Goal: Transaction & Acquisition: Purchase product/service

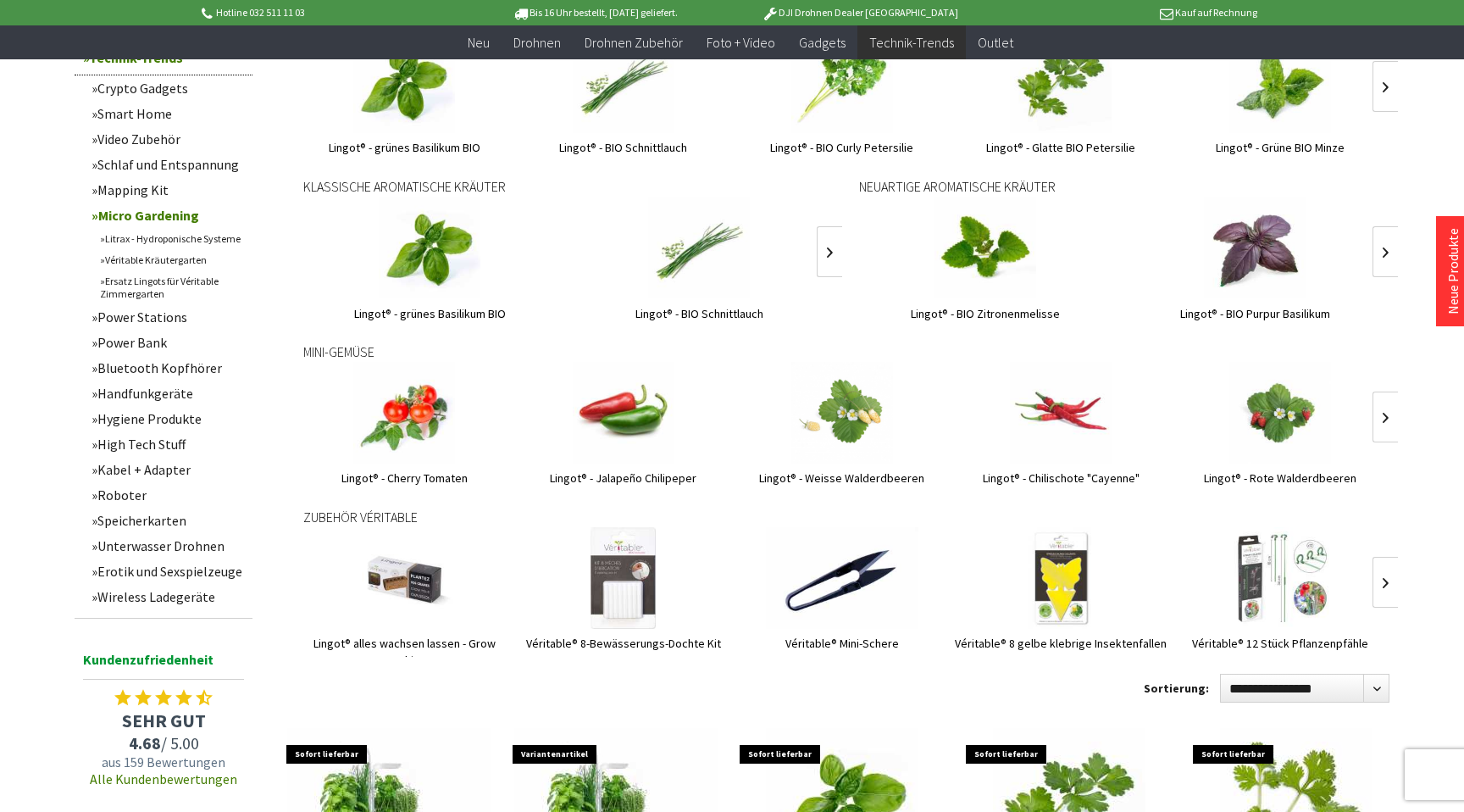
scroll to position [716, 0]
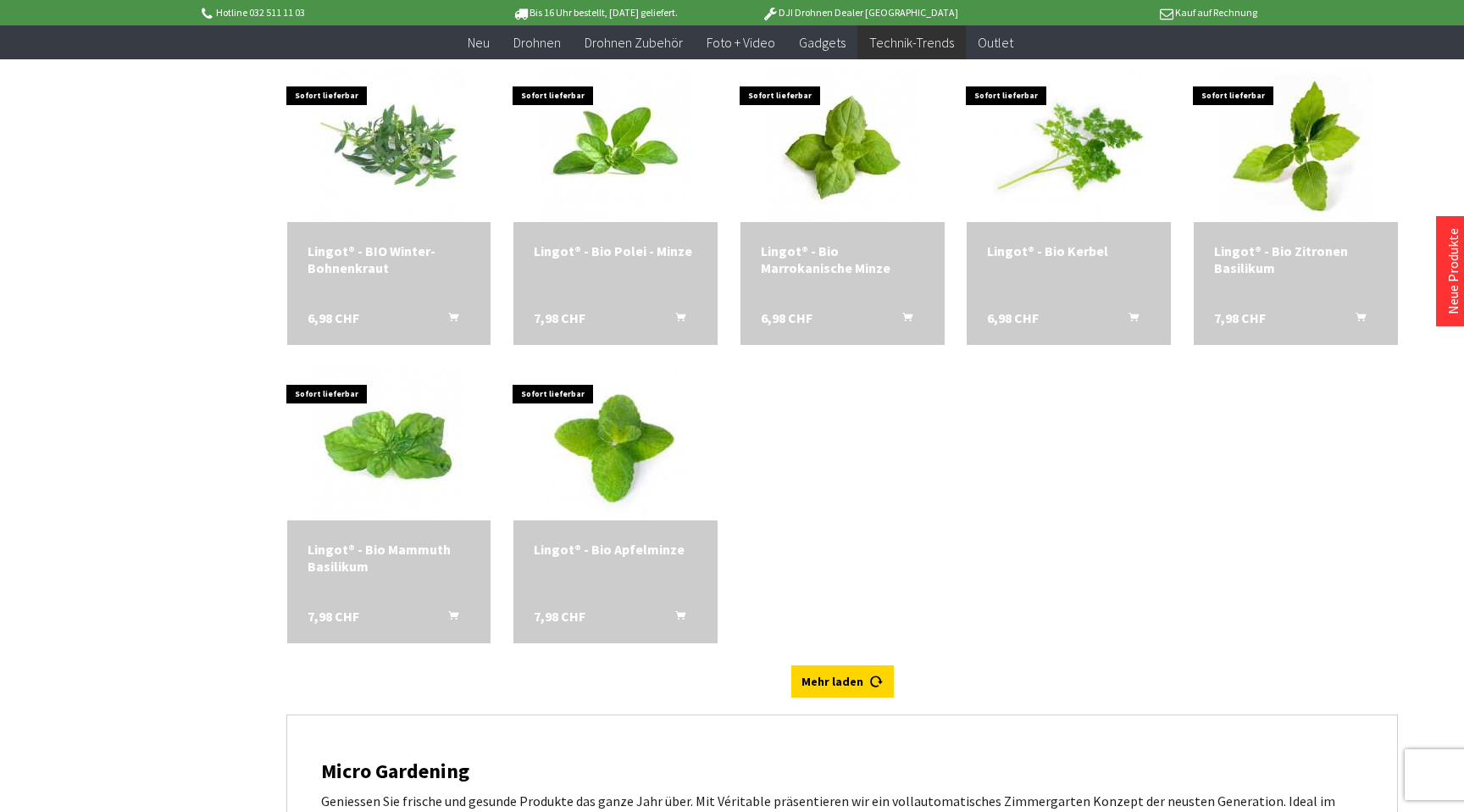
scroll to position [5269, 0]
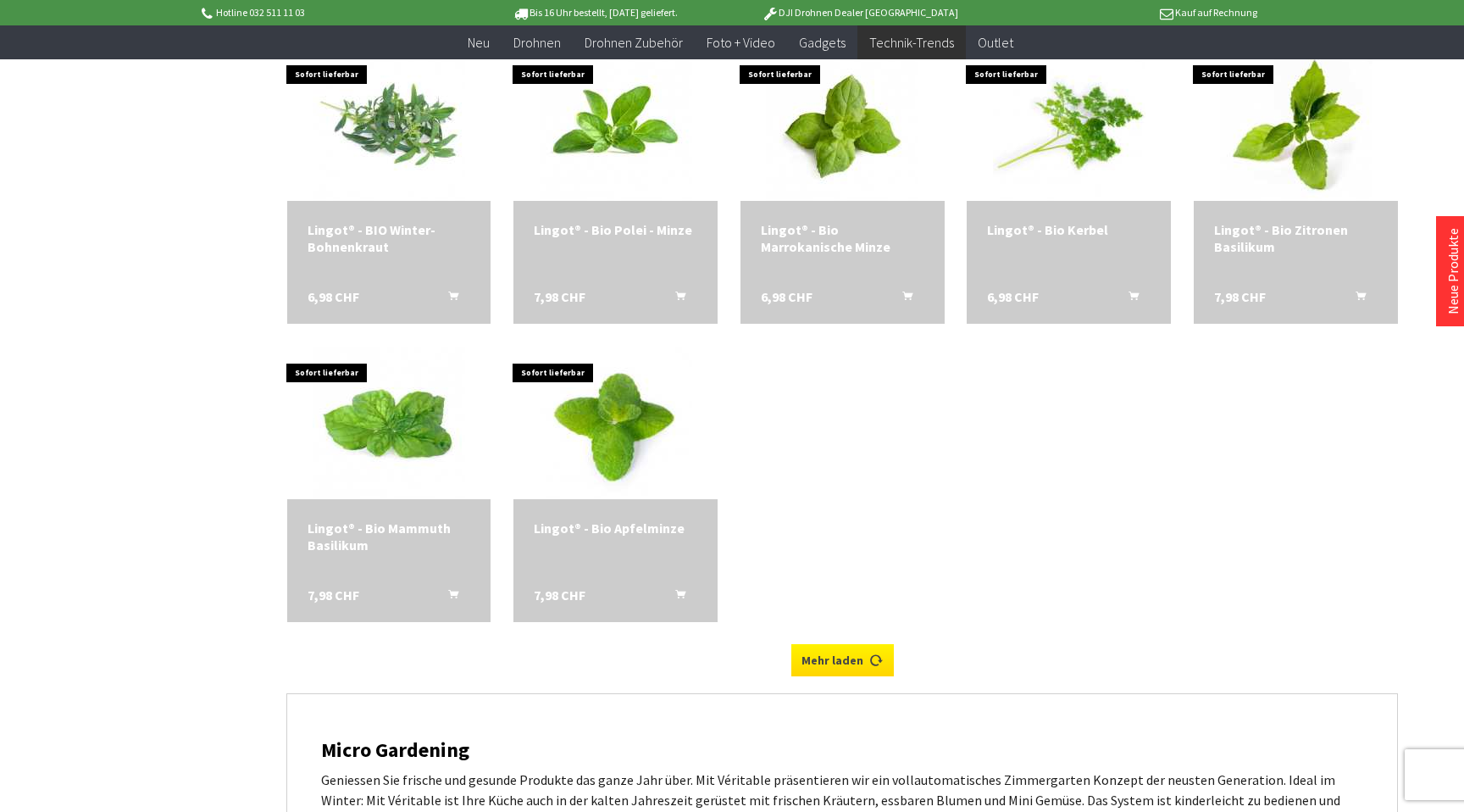
click at [829, 666] on link "Mehr laden" at bounding box center [843, 660] width 103 height 32
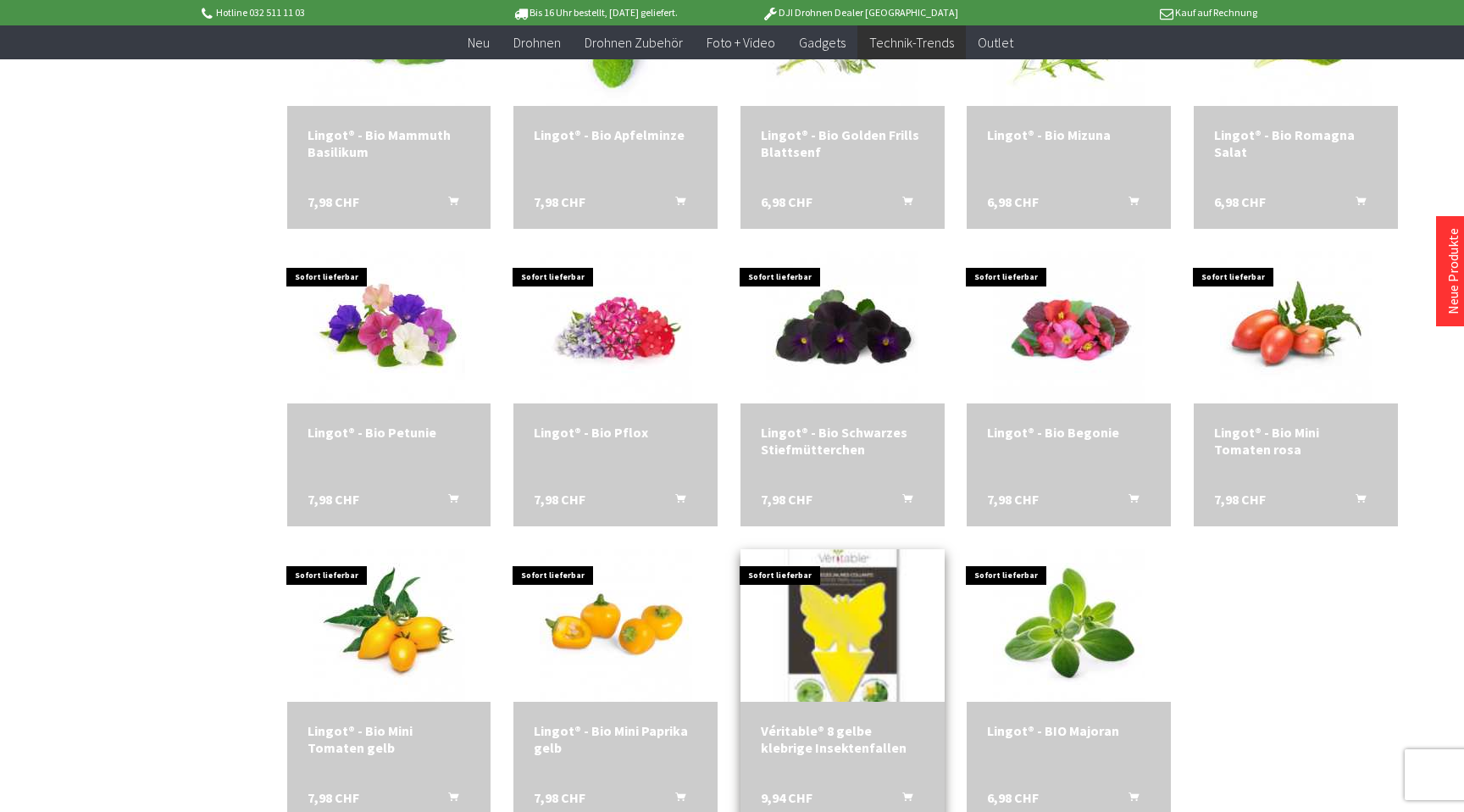
scroll to position [5660, 0]
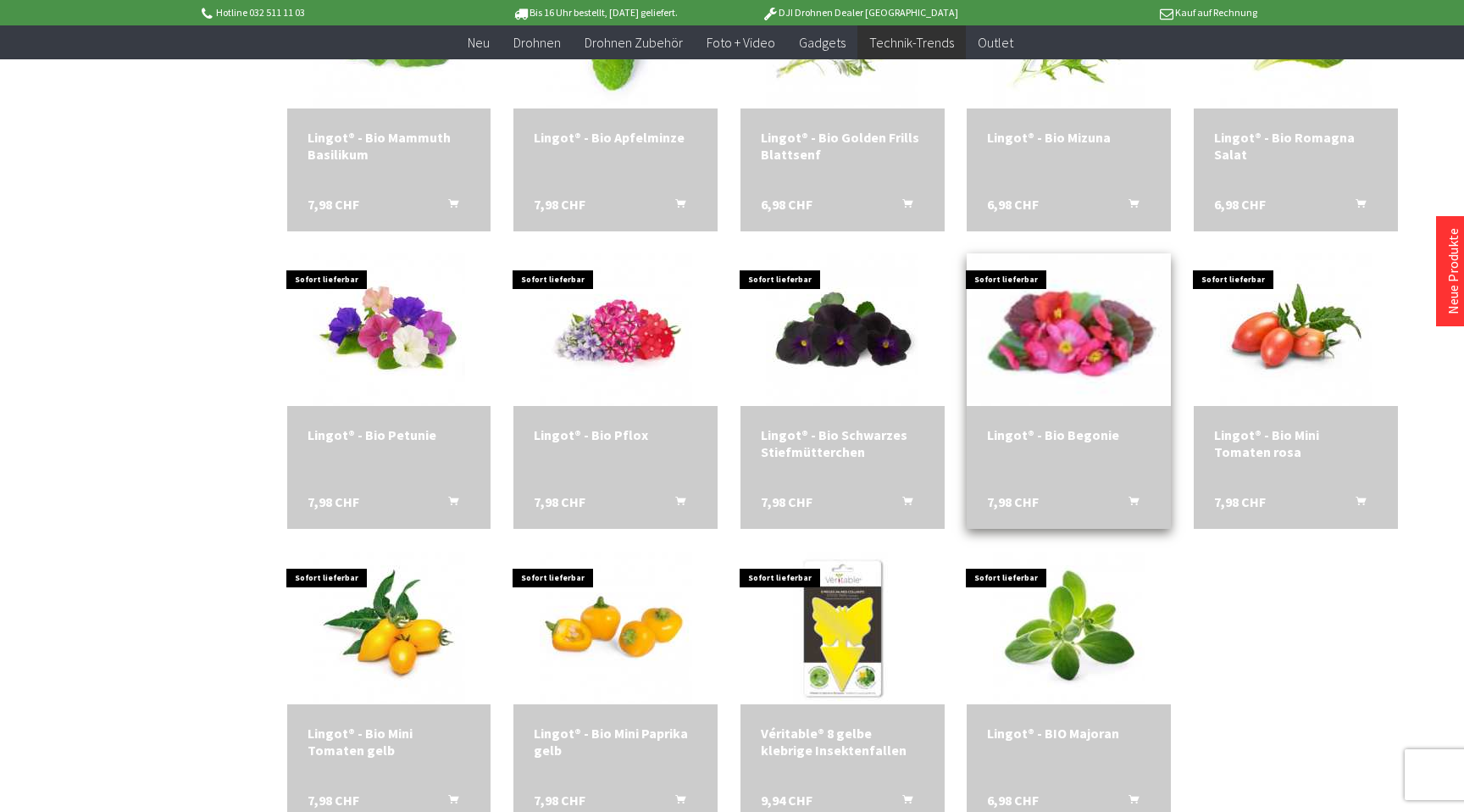
drag, startPoint x: 1011, startPoint y: 374, endPoint x: 1032, endPoint y: 391, distance: 27.0
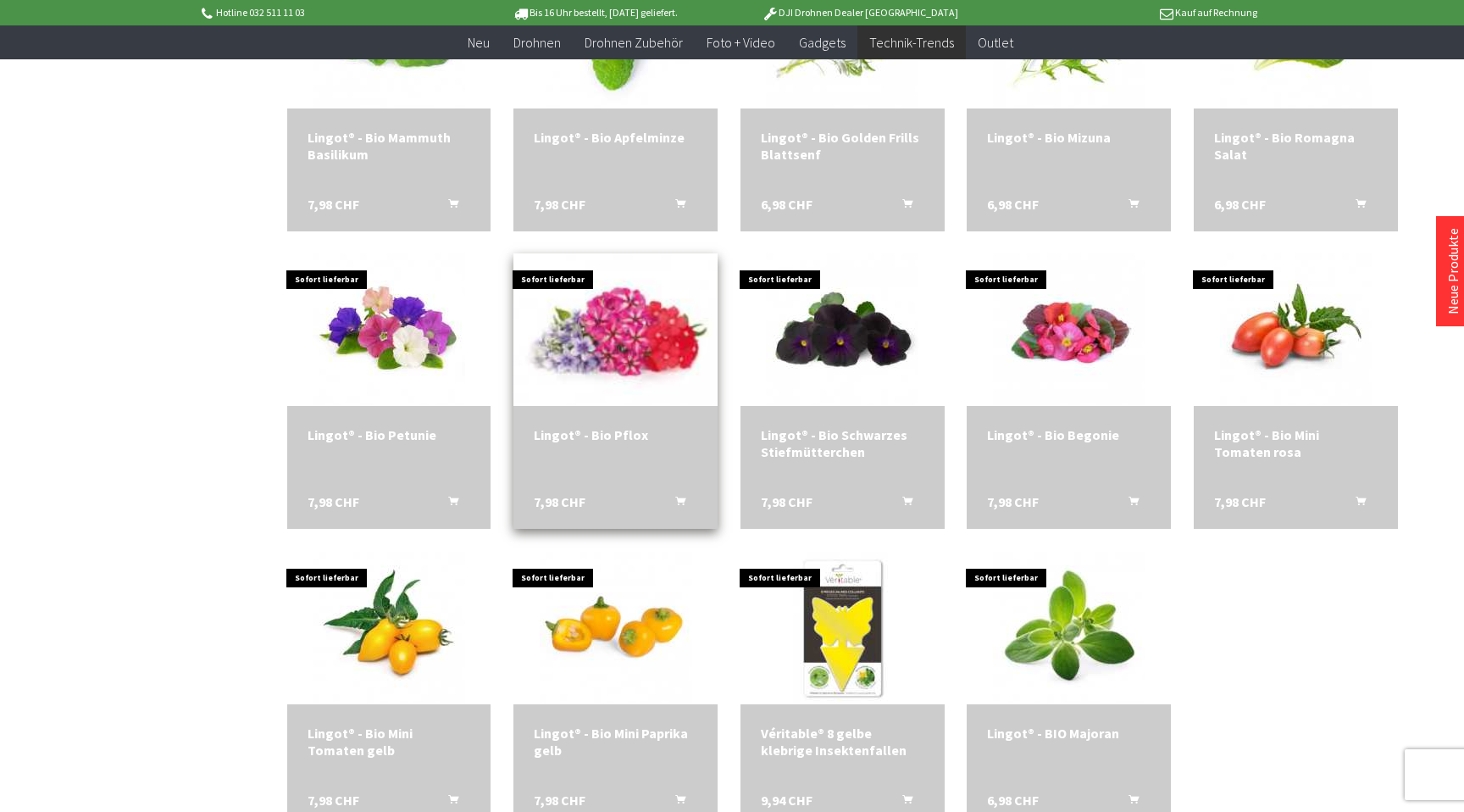
click at [578, 342] on img at bounding box center [616, 330] width 213 height 213
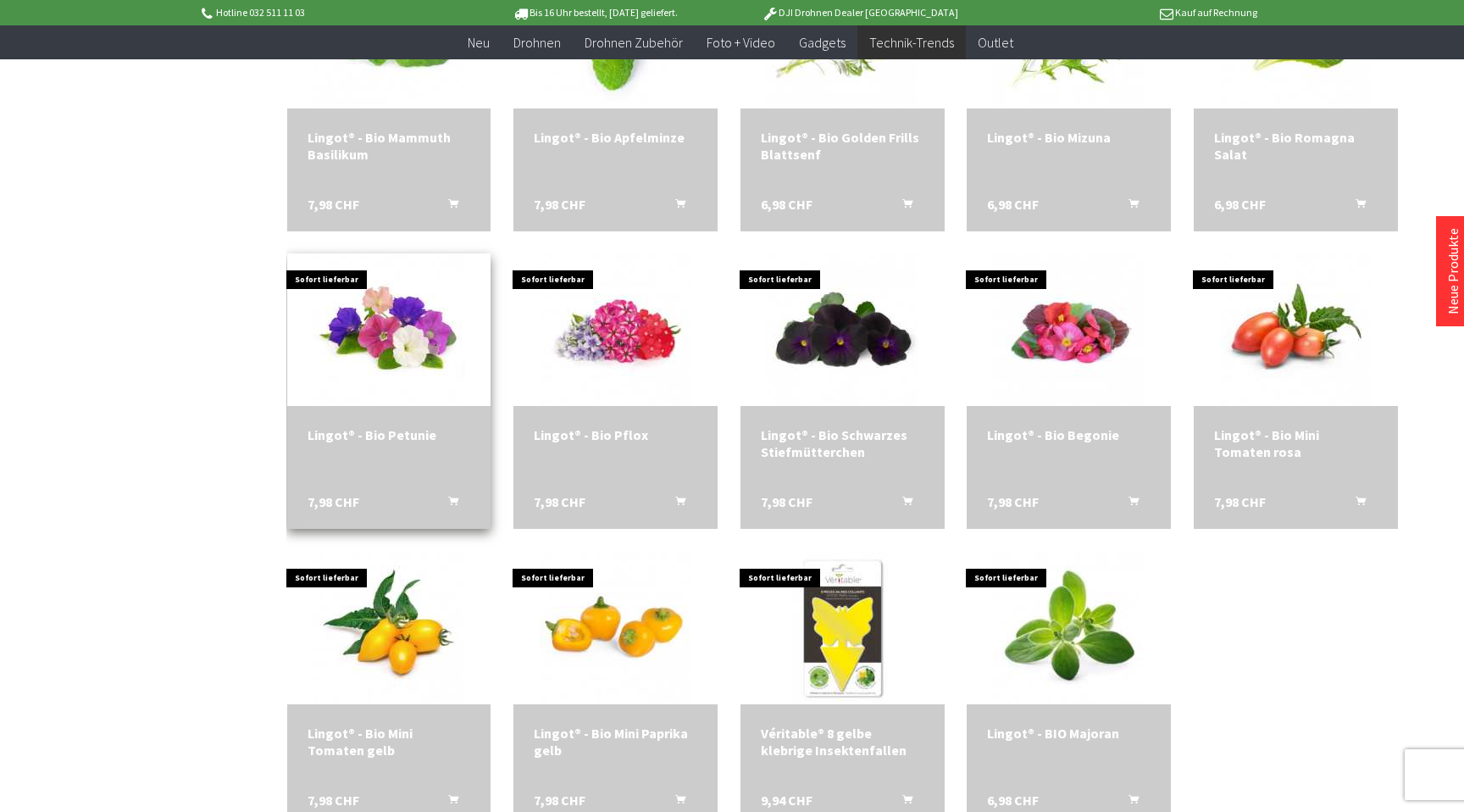
click at [406, 478] on div "Lingot® - Bio Petunie 7,98 CHF In den Warenkorb" at bounding box center [389, 467] width 204 height 123
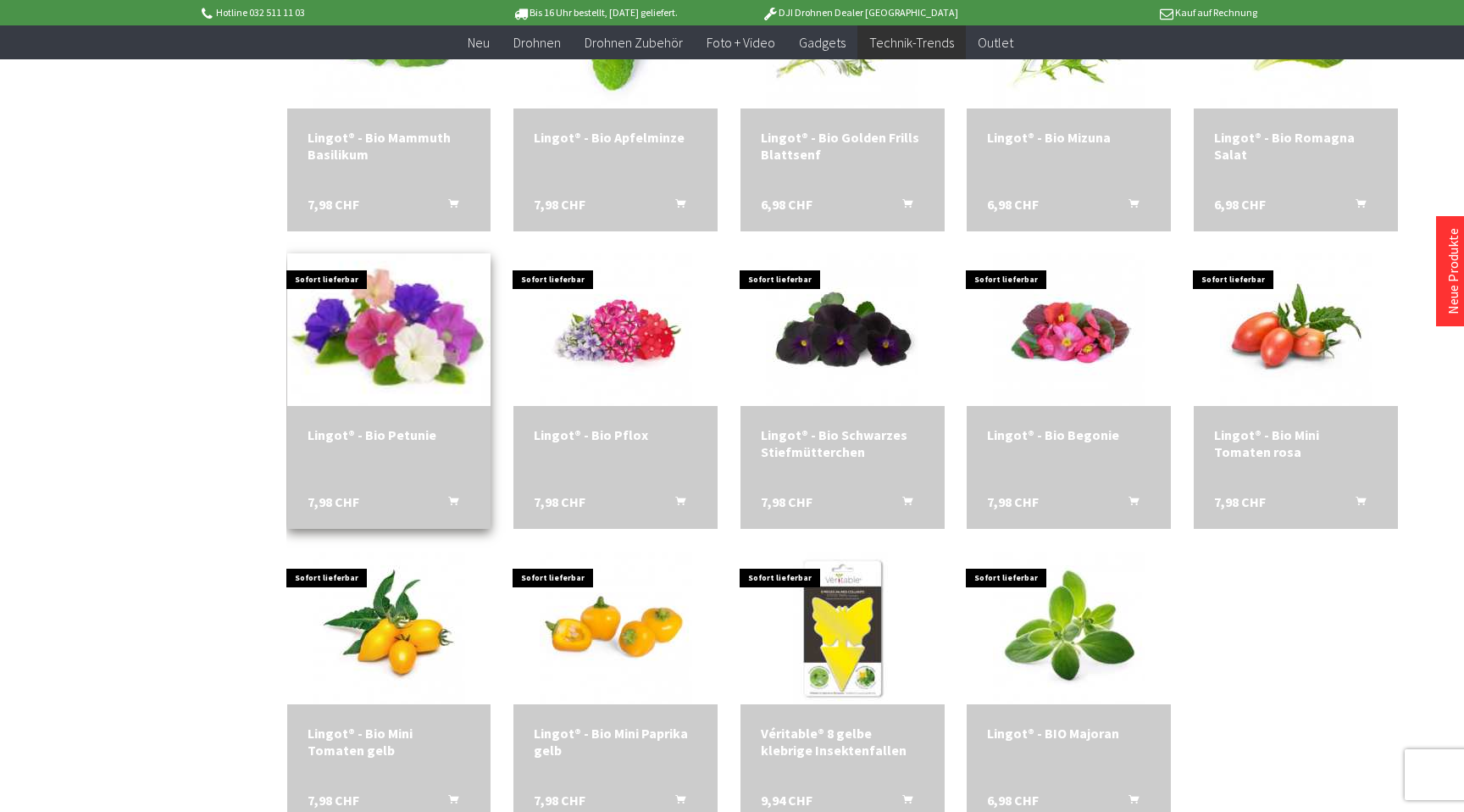
click at [398, 343] on img at bounding box center [389, 330] width 213 height 213
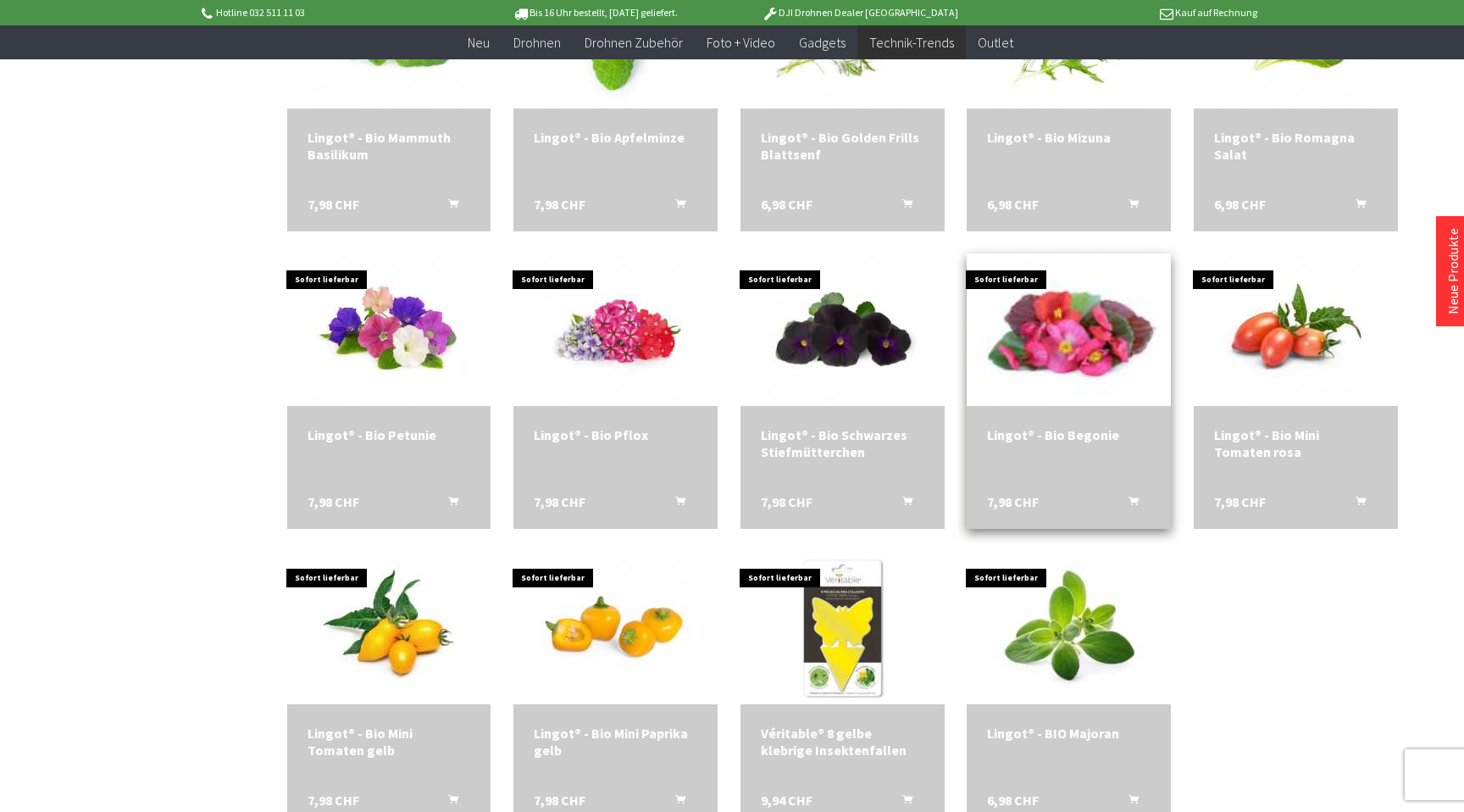
click at [1056, 343] on img at bounding box center [1069, 330] width 213 height 213
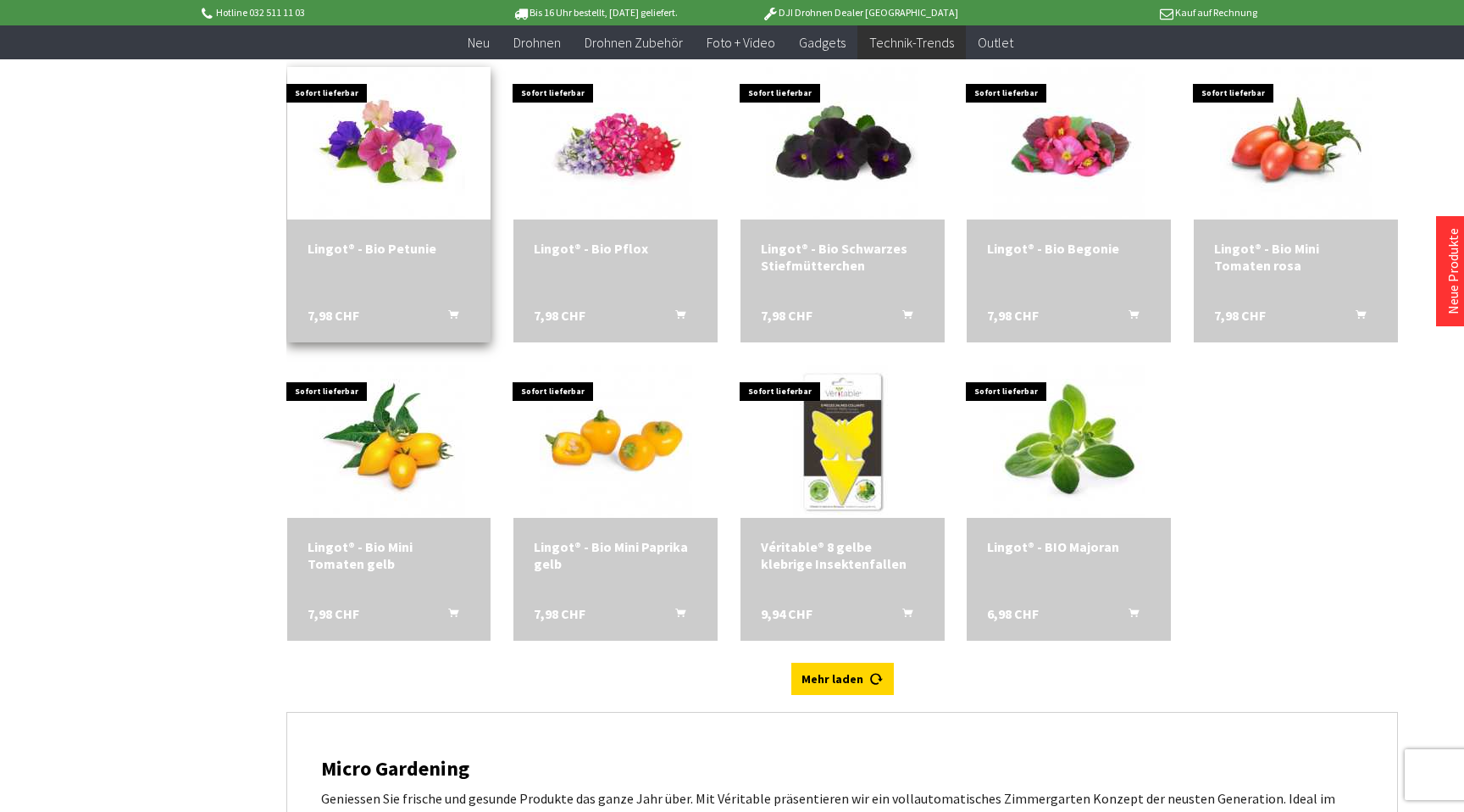
scroll to position [5848, 0]
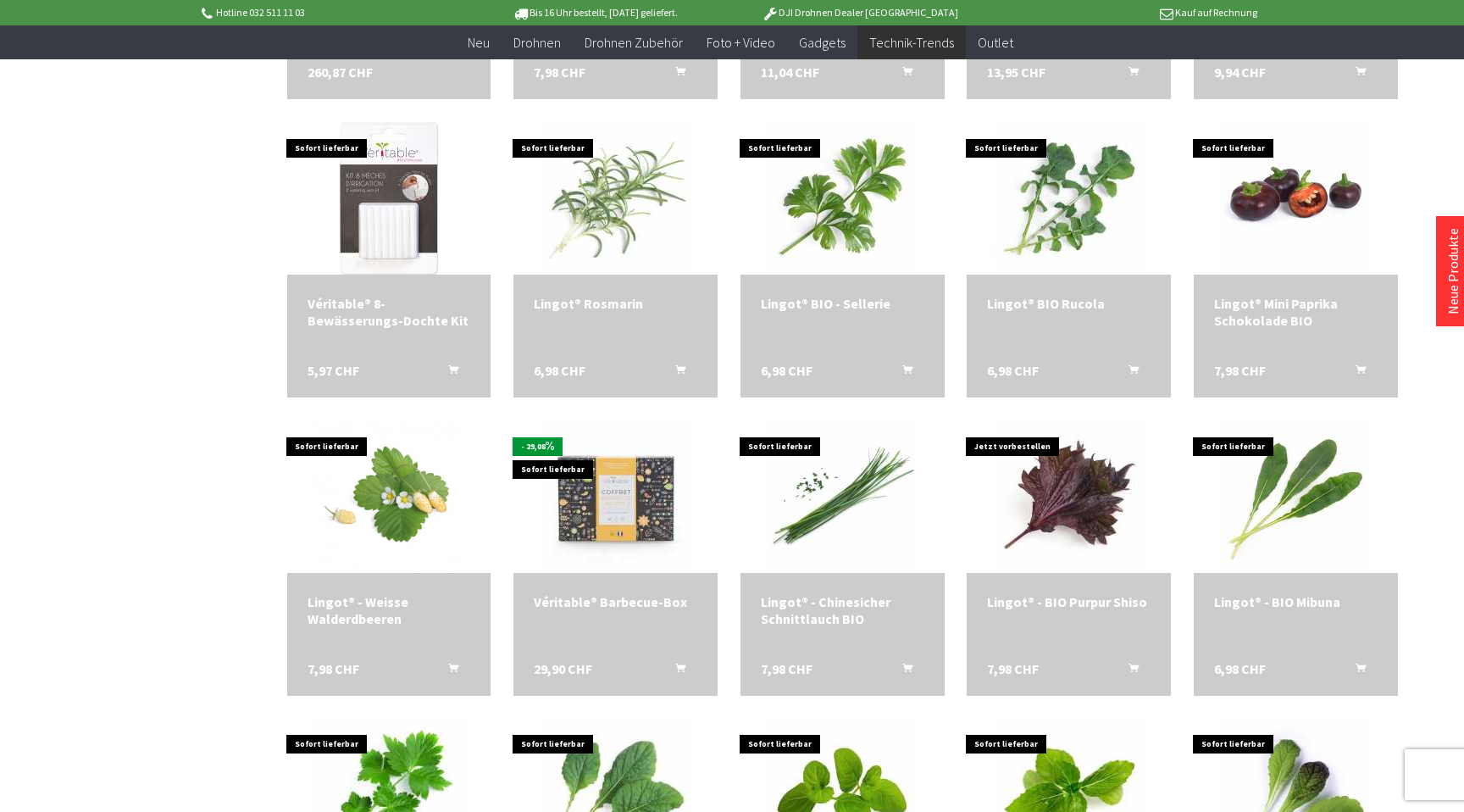
scroll to position [2810, 0]
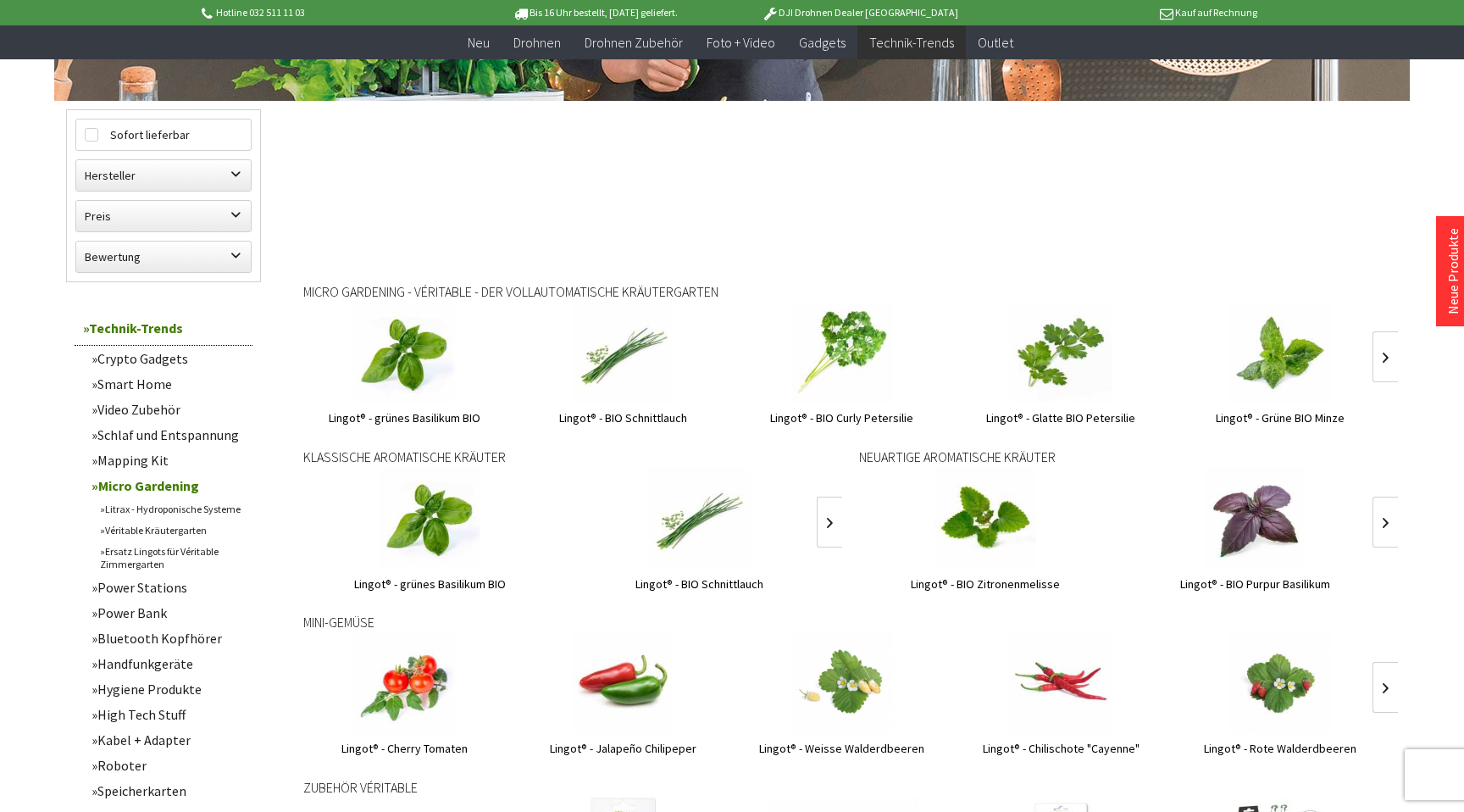
scroll to position [442, 0]
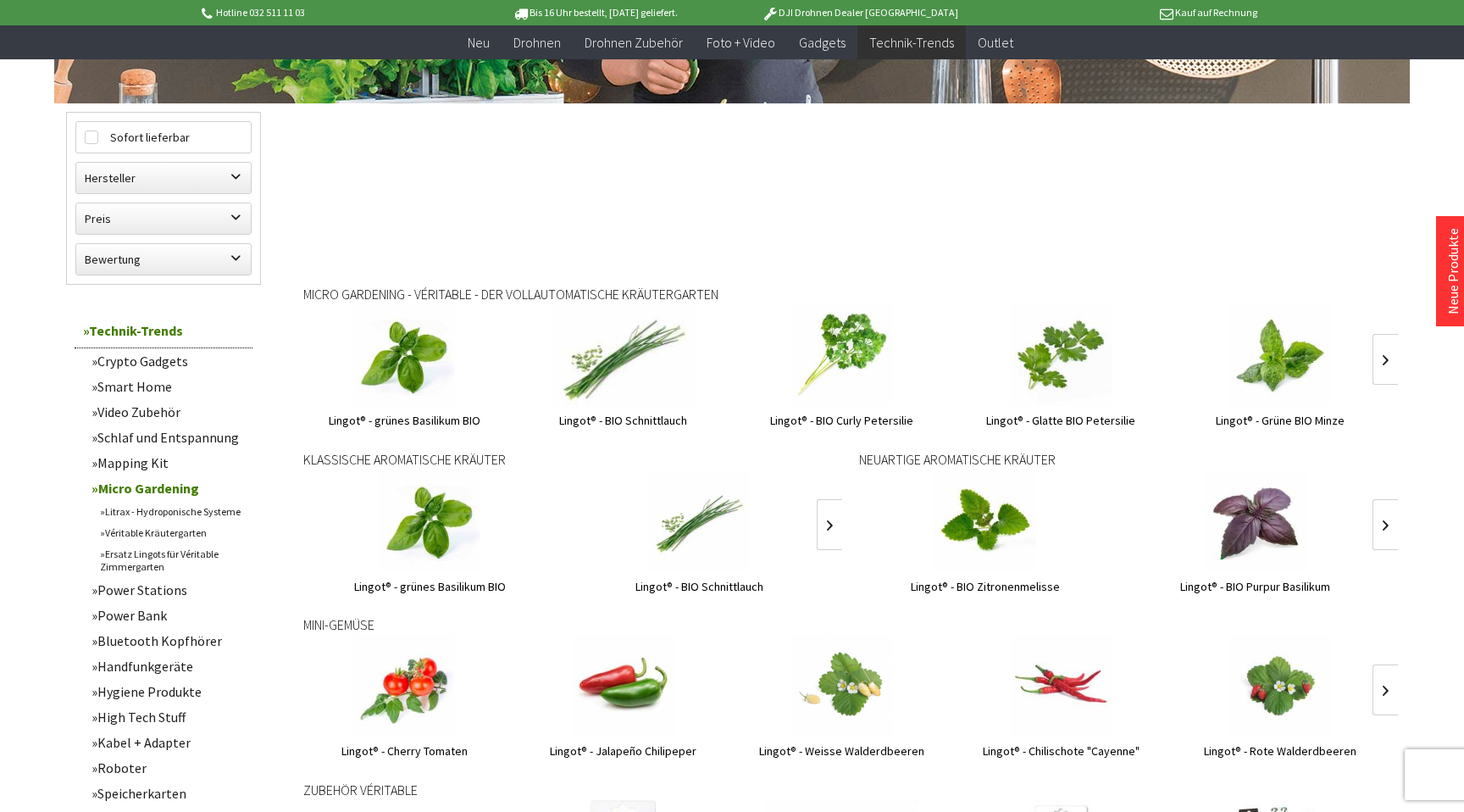
click at [602, 361] on img at bounding box center [623, 355] width 143 height 143
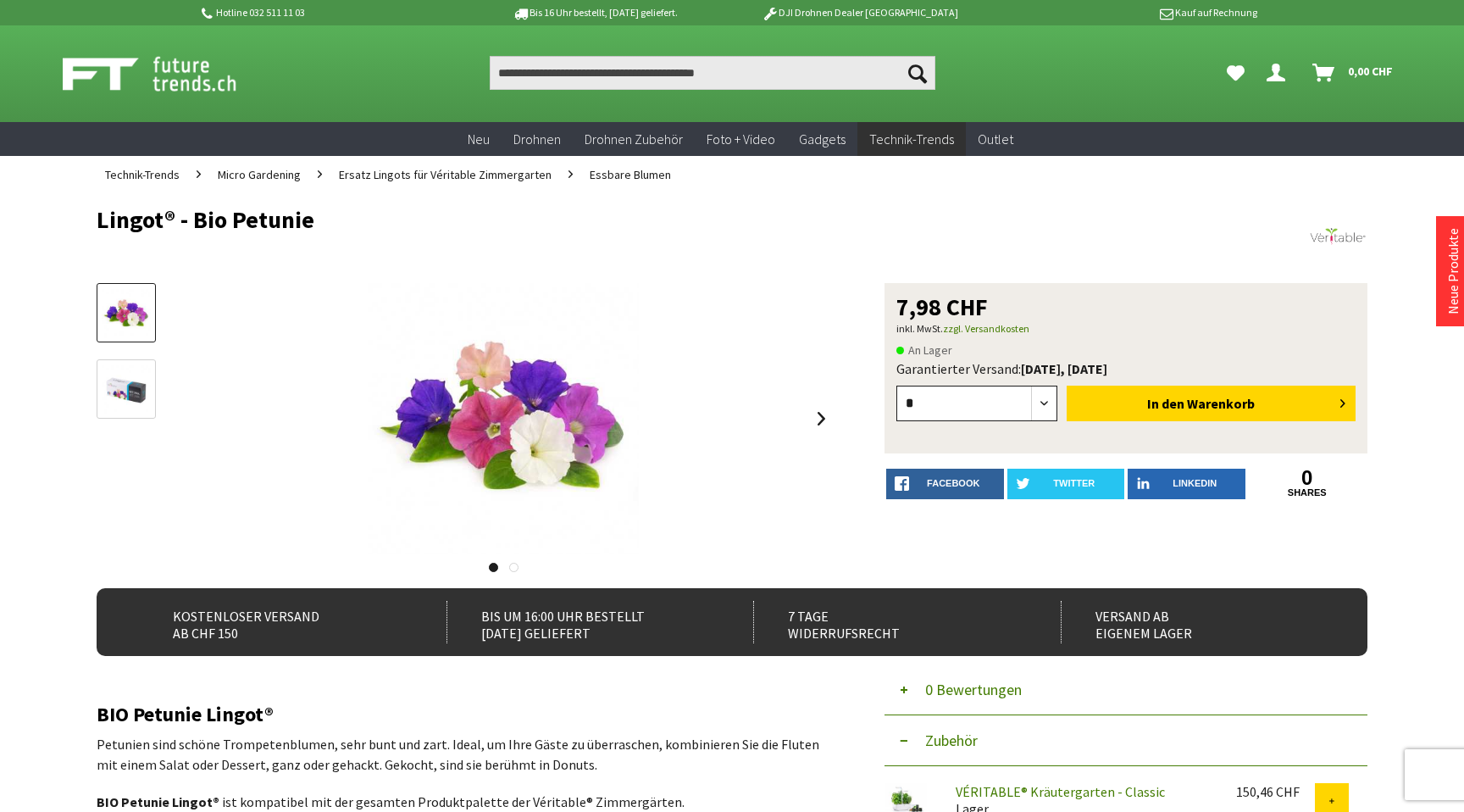
click at [1040, 406] on select "* * * * * * * * * ** ** ** ** ** ** ** ** ** ** **" at bounding box center [977, 403] width 161 height 36
select select "*"
click at [896, 385] on select "* * * * * * * * * ** ** ** ** ** ** ** ** ** ** **" at bounding box center [977, 403] width 161 height 36
click at [1096, 408] on button "In den Warenkorb" at bounding box center [1212, 403] width 289 height 36
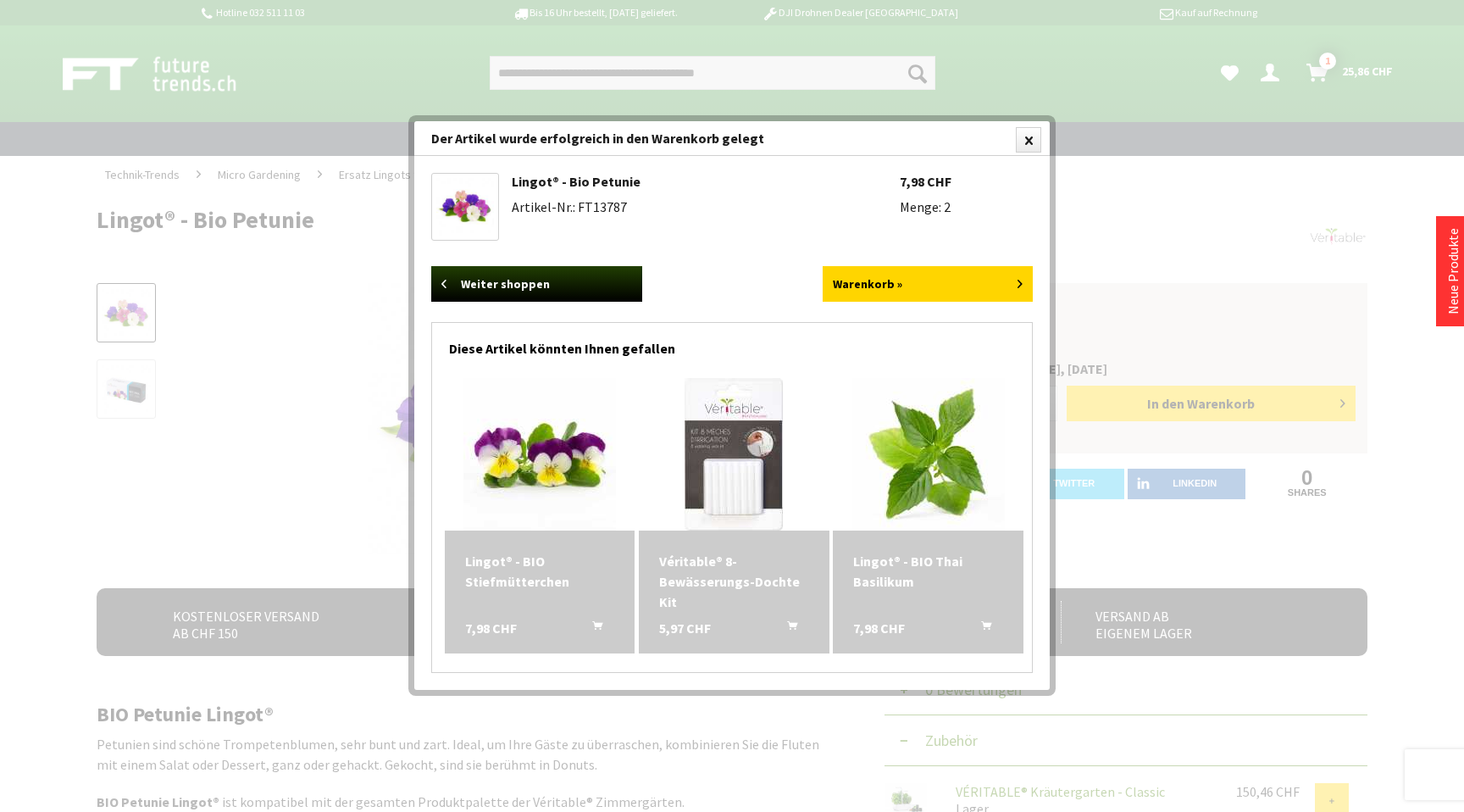
click at [702, 588] on div "Véritable® 8-Bewässerungs-Dochte Kit" at bounding box center [733, 581] width 150 height 61
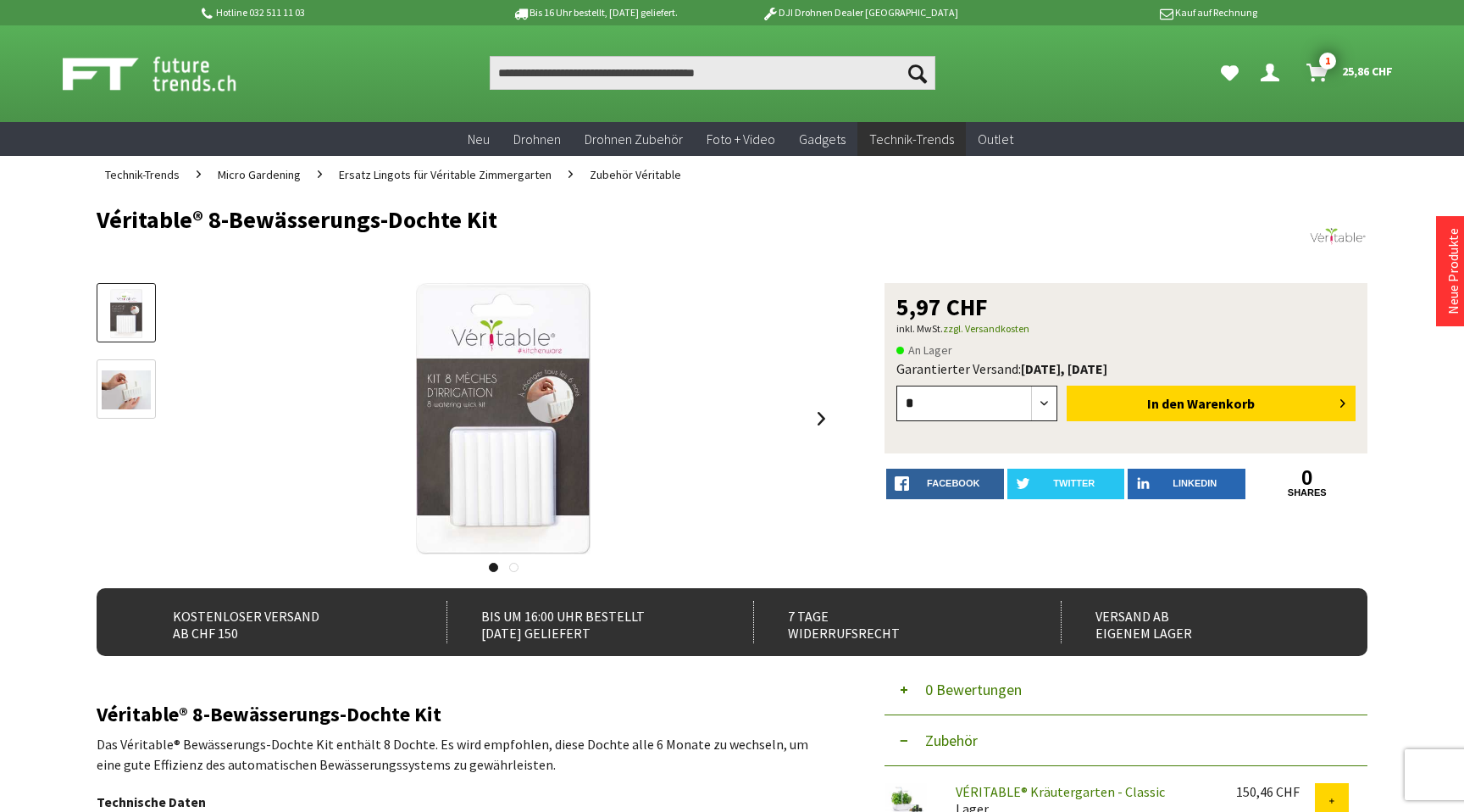
click at [1038, 398] on select "* * * * * * * * * ** ** ** ** ** ** ** ** ** ** **" at bounding box center [977, 403] width 161 height 36
select select "*"
click at [896, 385] on select "* * * * * * * * * ** ** ** ** ** ** ** ** ** ** **" at bounding box center [977, 403] width 161 height 36
click at [1142, 408] on button "In den Warenkorb" at bounding box center [1212, 403] width 289 height 36
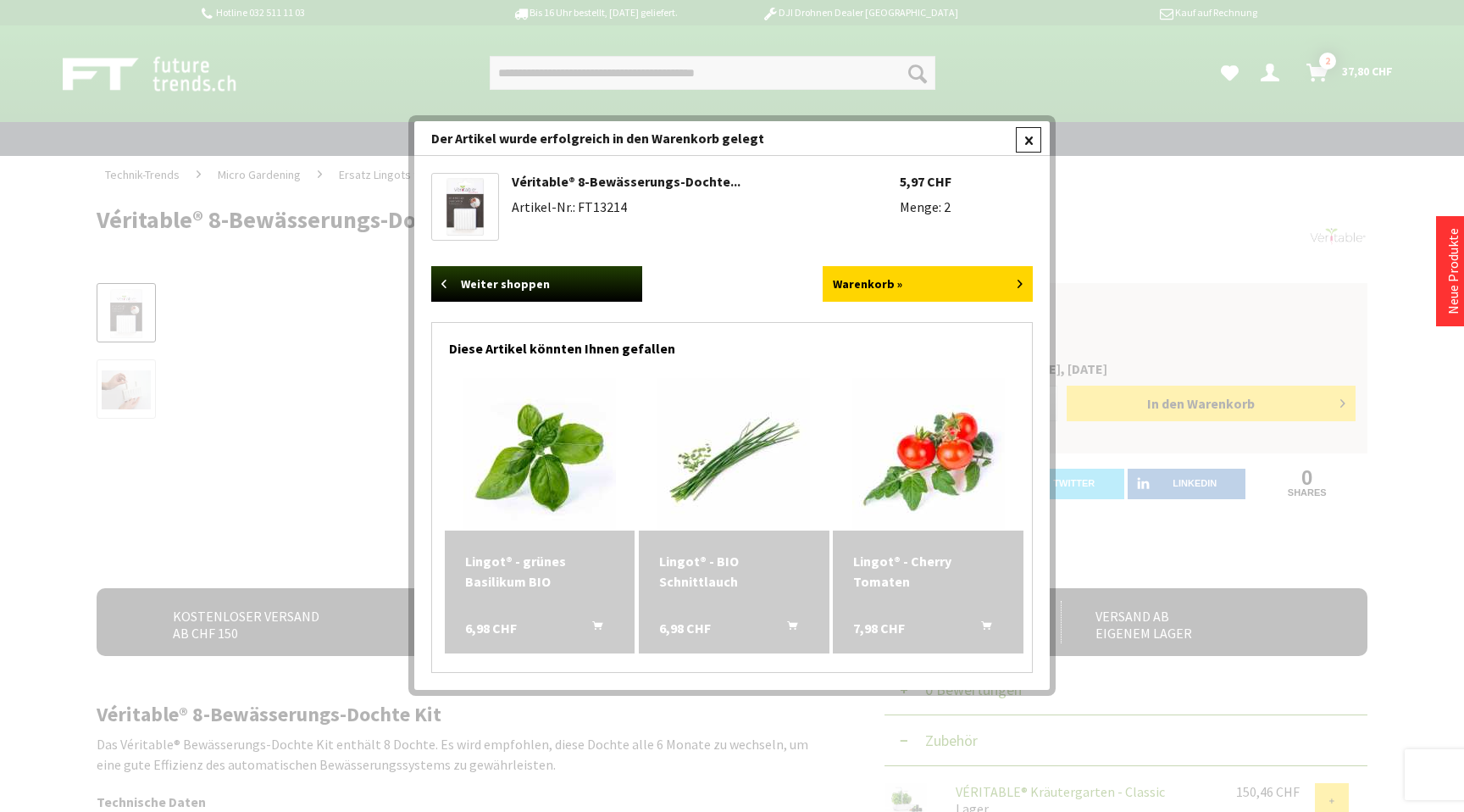
click at [1020, 138] on div at bounding box center [1028, 140] width 25 height 25
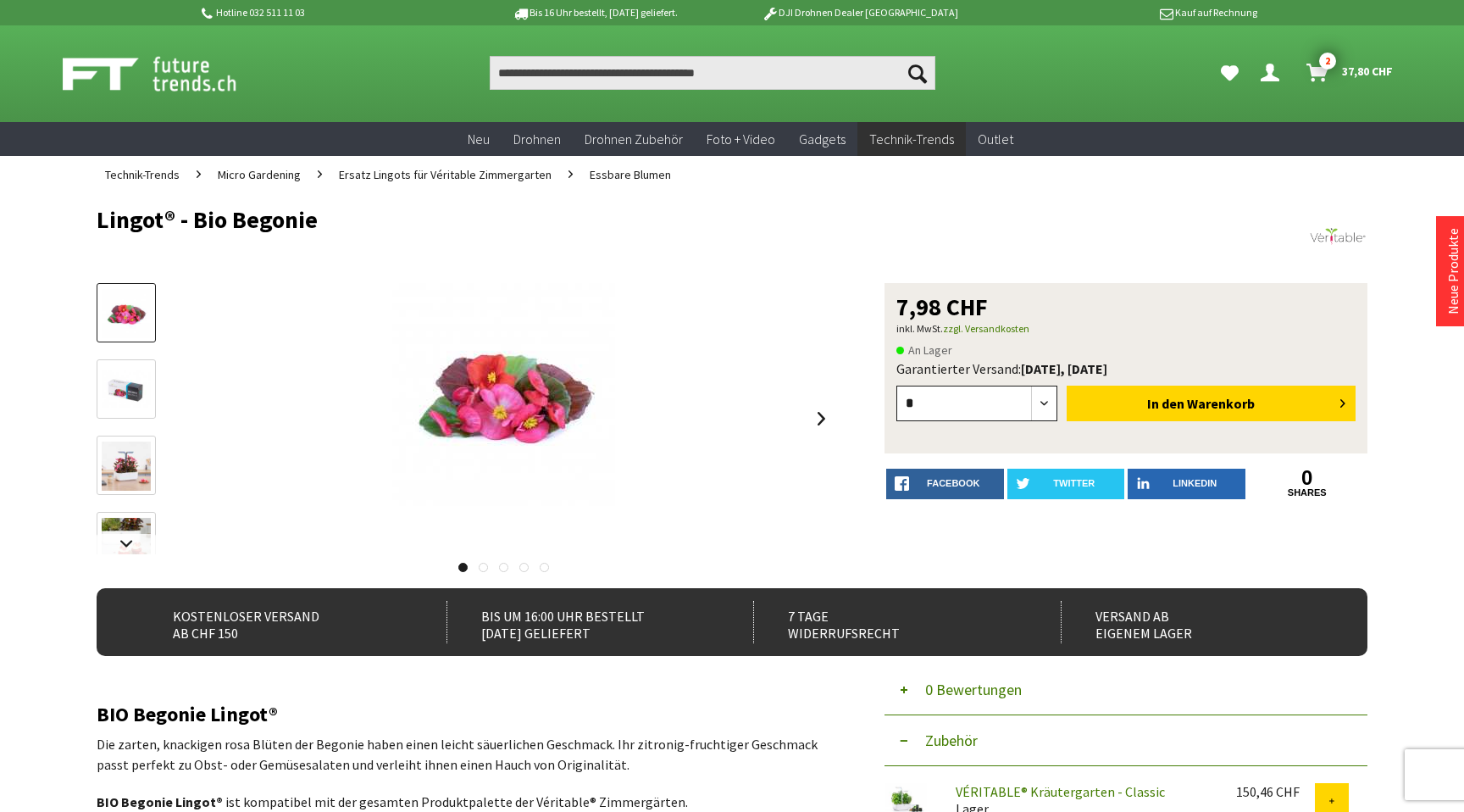
click at [1040, 403] on select "* * * * * * *" at bounding box center [977, 403] width 161 height 36
select select "*"
click at [896, 385] on select "* * * * * * *" at bounding box center [977, 403] width 161 height 36
click at [1139, 401] on button "In den Warenkorb" at bounding box center [1212, 403] width 289 height 36
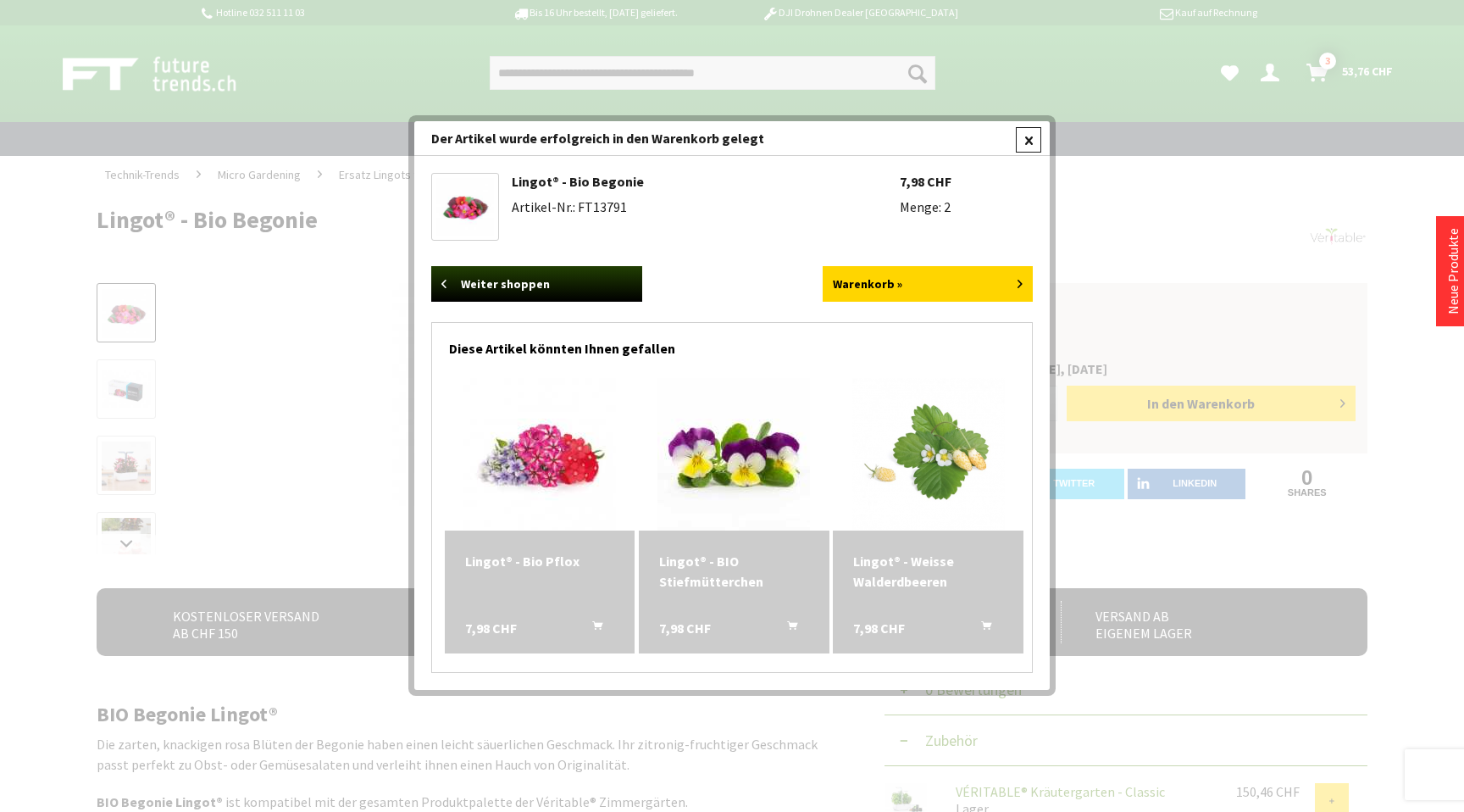
click at [1024, 138] on div at bounding box center [1028, 140] width 25 height 25
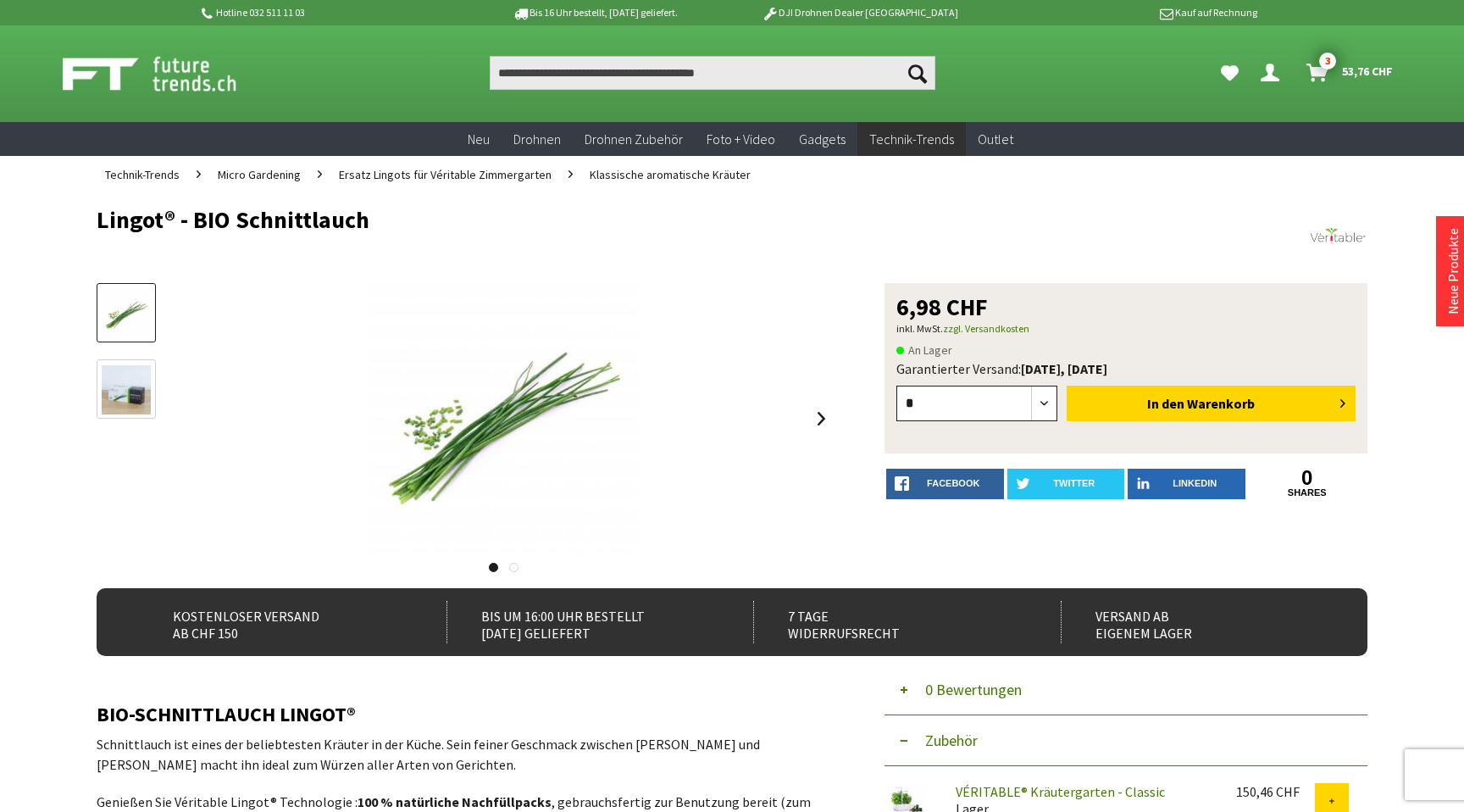
click at [1047, 414] on select "* * * * * * *" at bounding box center [977, 403] width 161 height 36
click at [896, 385] on select "* * * * * * *" at bounding box center [977, 403] width 161 height 36
click at [1044, 406] on select "* * * * * * *" at bounding box center [977, 403] width 161 height 36
select select "*"
click at [896, 385] on select "* * * * * * *" at bounding box center [977, 403] width 161 height 36
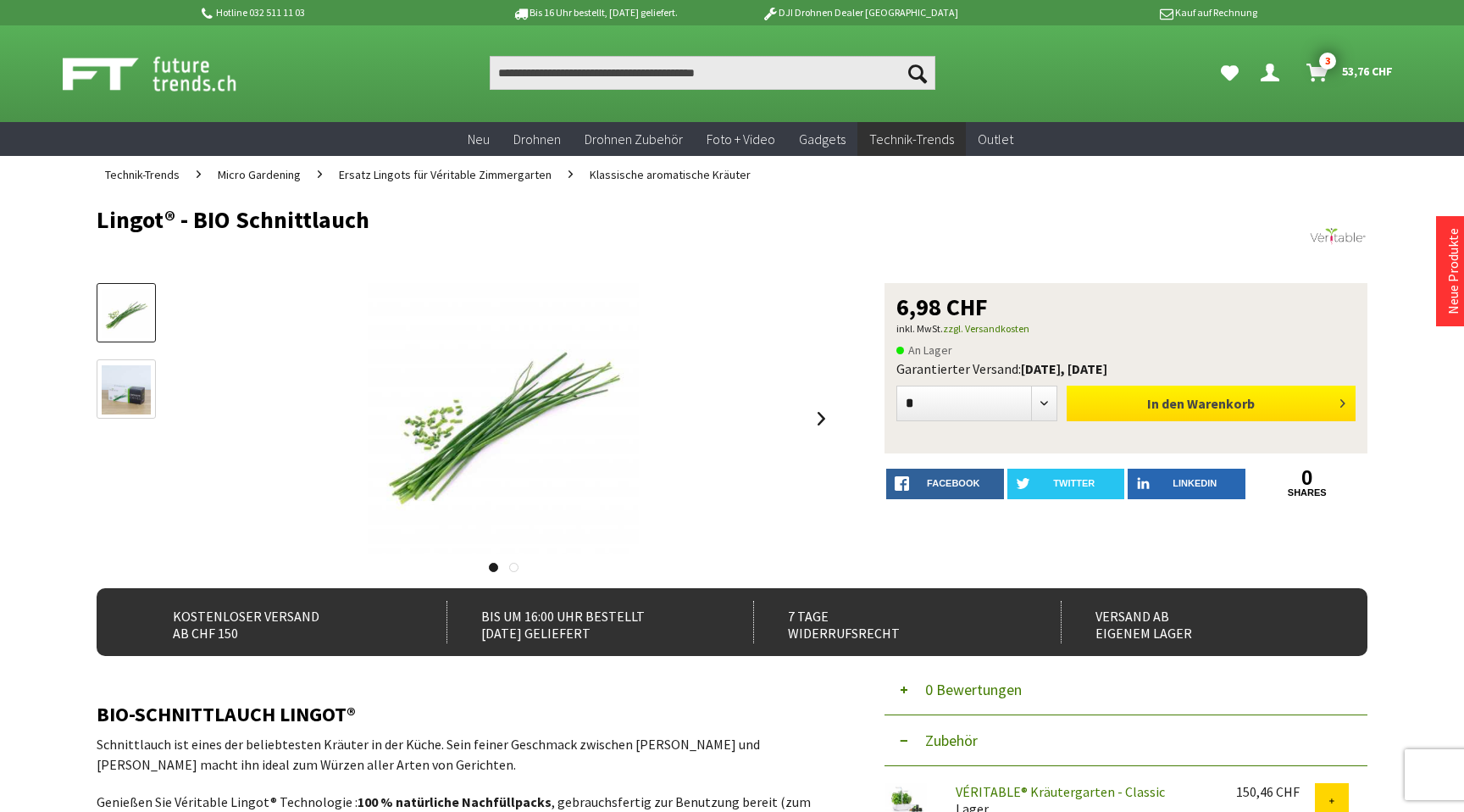
click at [1102, 401] on button "In den Warenkorb" at bounding box center [1212, 403] width 289 height 36
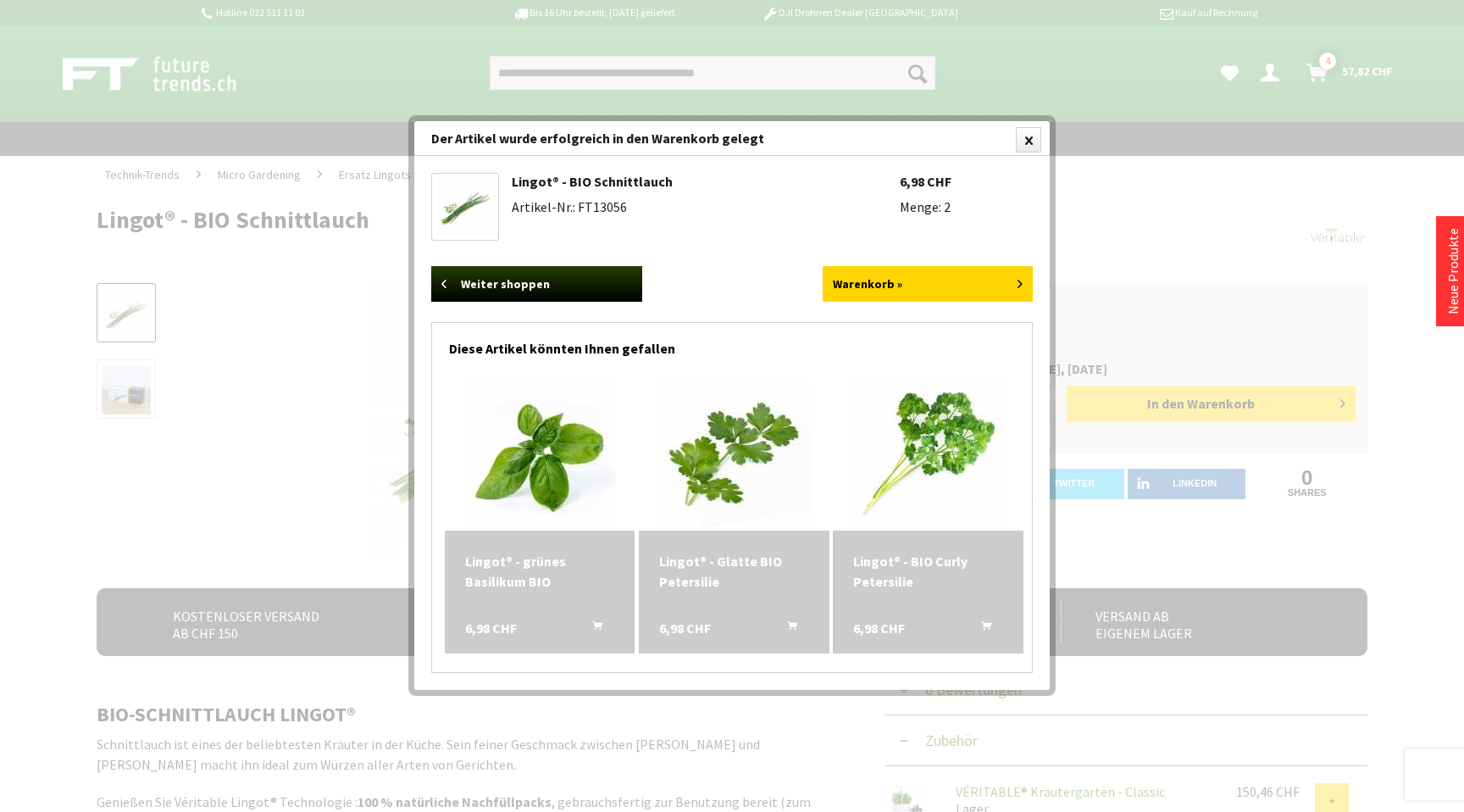
click at [903, 464] on img at bounding box center [928, 454] width 152 height 152
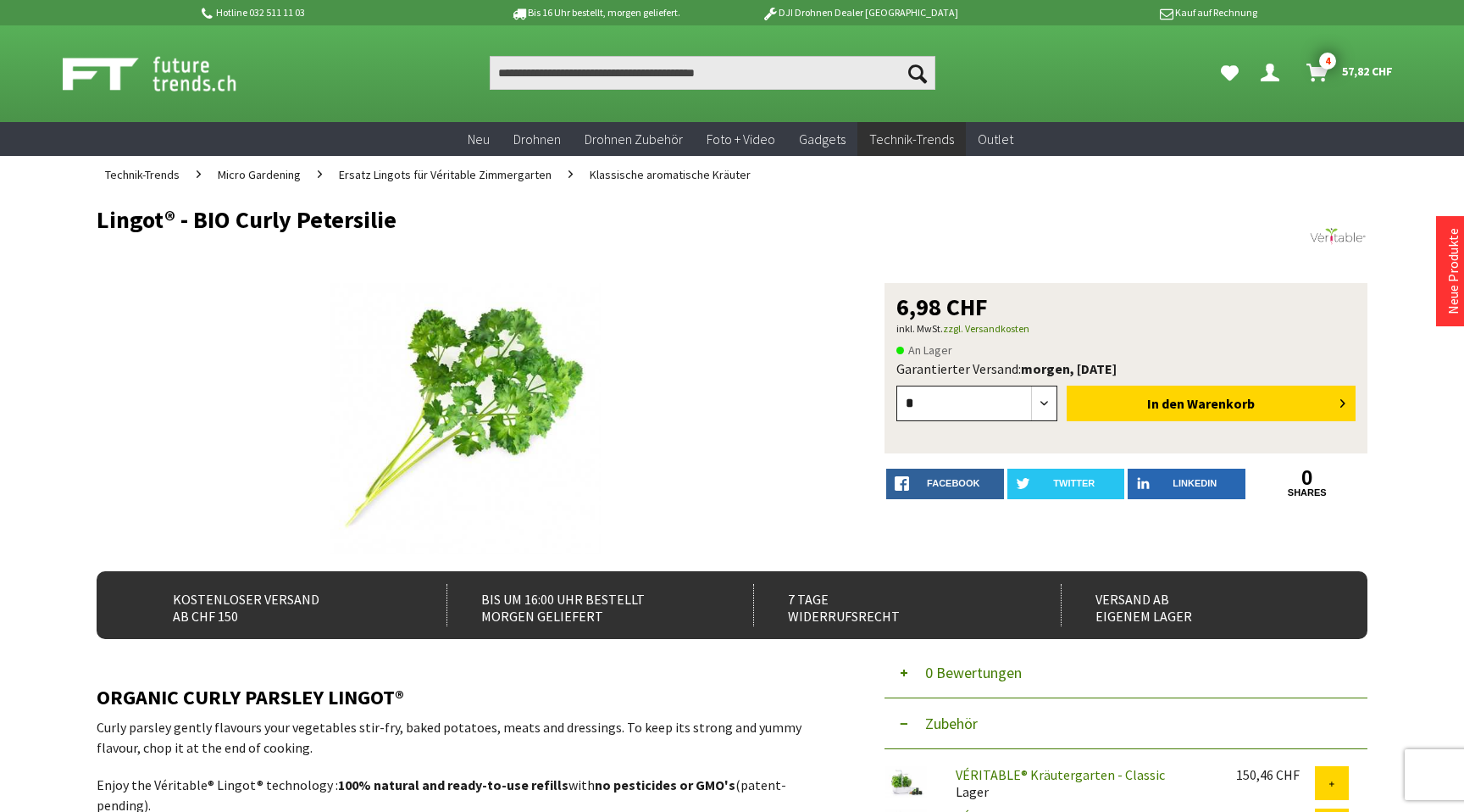
click at [1043, 401] on select "* * * * * * * * * ** ** ** ** ** ** ** ** ** ** **" at bounding box center [977, 403] width 161 height 36
select select "*"
click at [896, 385] on select "* * * * * * * * * ** ** ** ** ** ** ** ** ** ** **" at bounding box center [977, 403] width 161 height 36
click at [1158, 406] on span "In den" at bounding box center [1166, 403] width 37 height 16
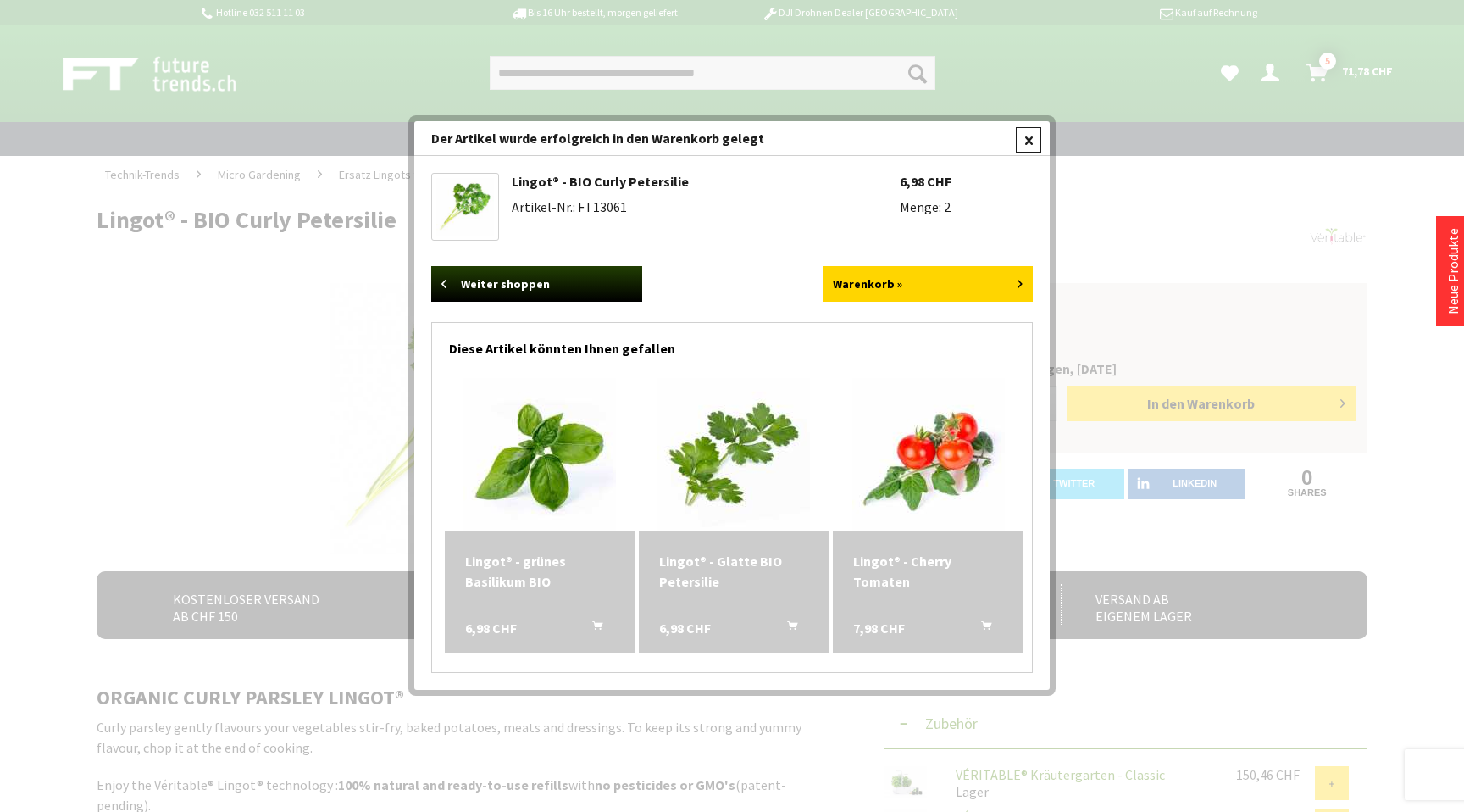
click at [1030, 144] on div at bounding box center [1028, 140] width 25 height 25
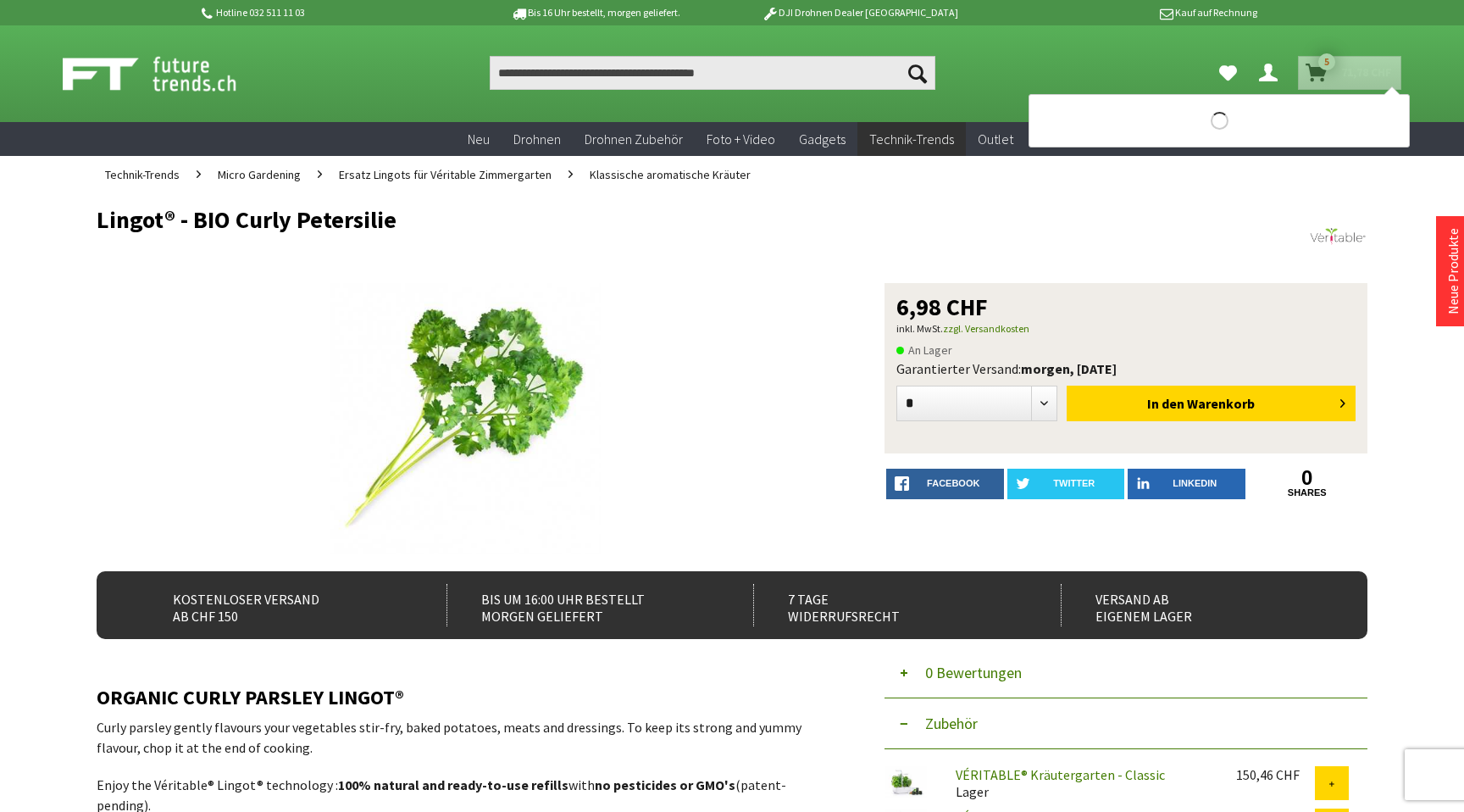
click at [1340, 73] on link "Warenkorb 5 71,78 CHF" at bounding box center [1350, 73] width 104 height 34
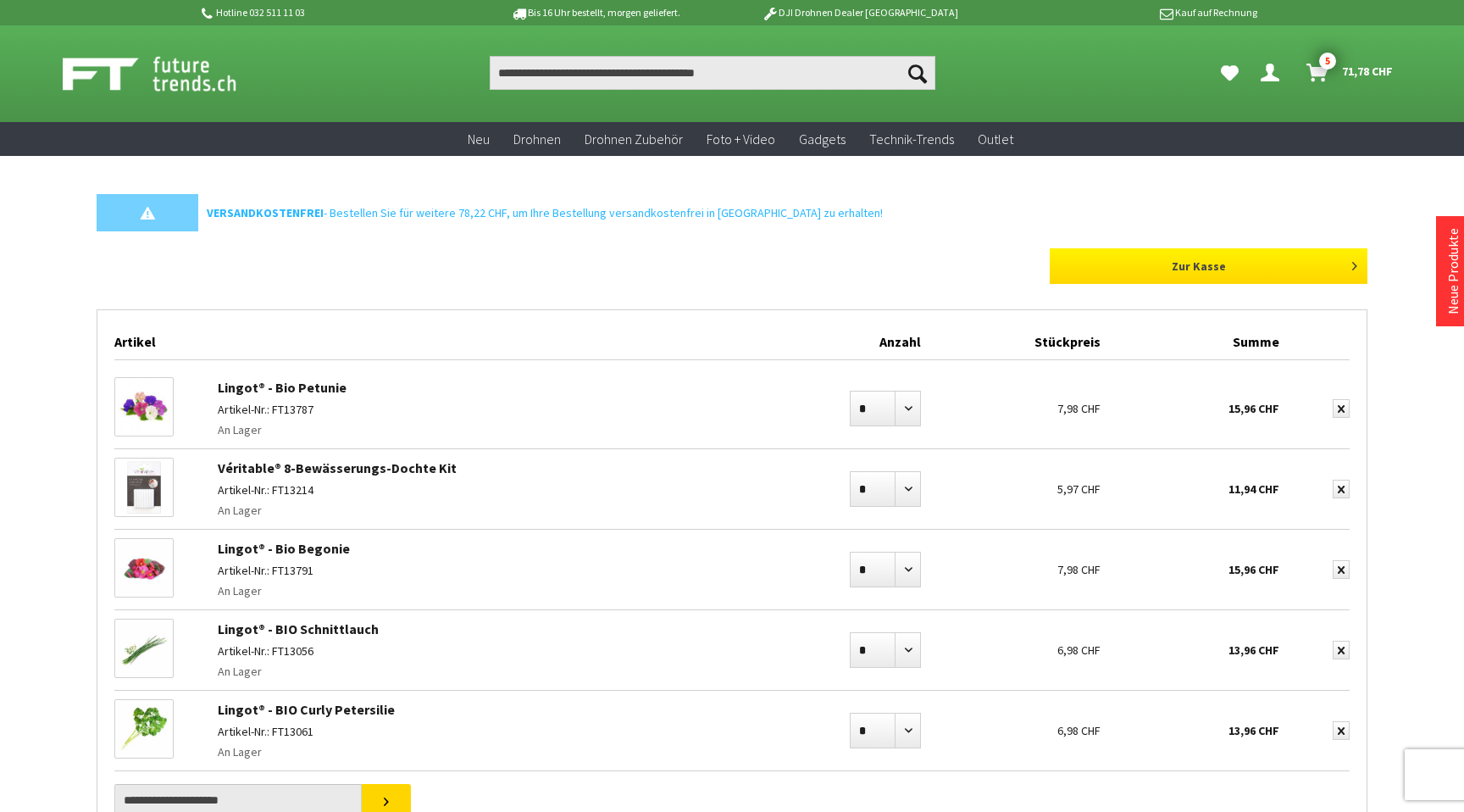
click at [1192, 268] on link "Zur Kasse" at bounding box center [1209, 266] width 318 height 36
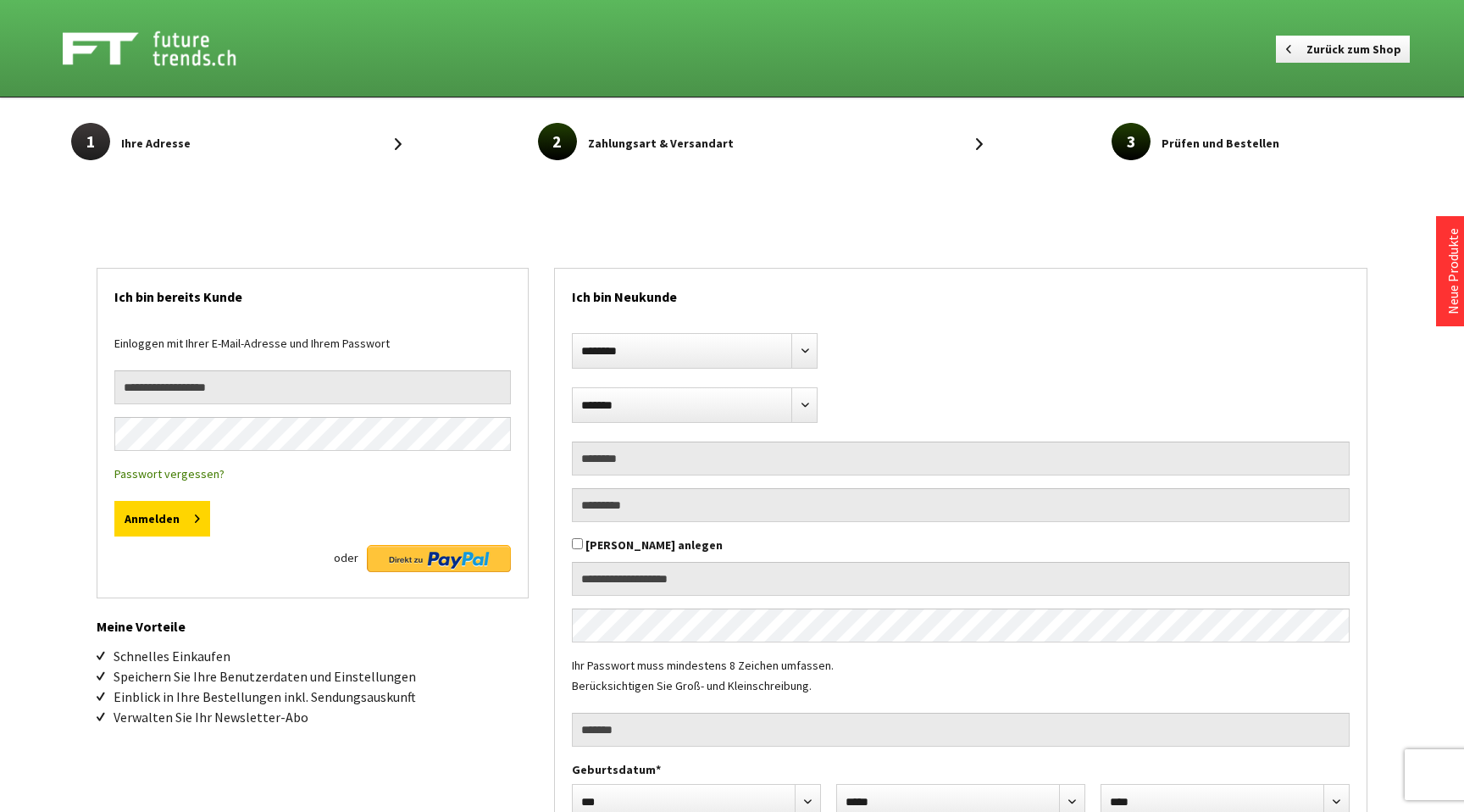
select select "**"
click at [277, 382] on input "email" at bounding box center [312, 387] width 397 height 34
type input "**********"
click at [173, 515] on button "Anmelden" at bounding box center [162, 518] width 96 height 36
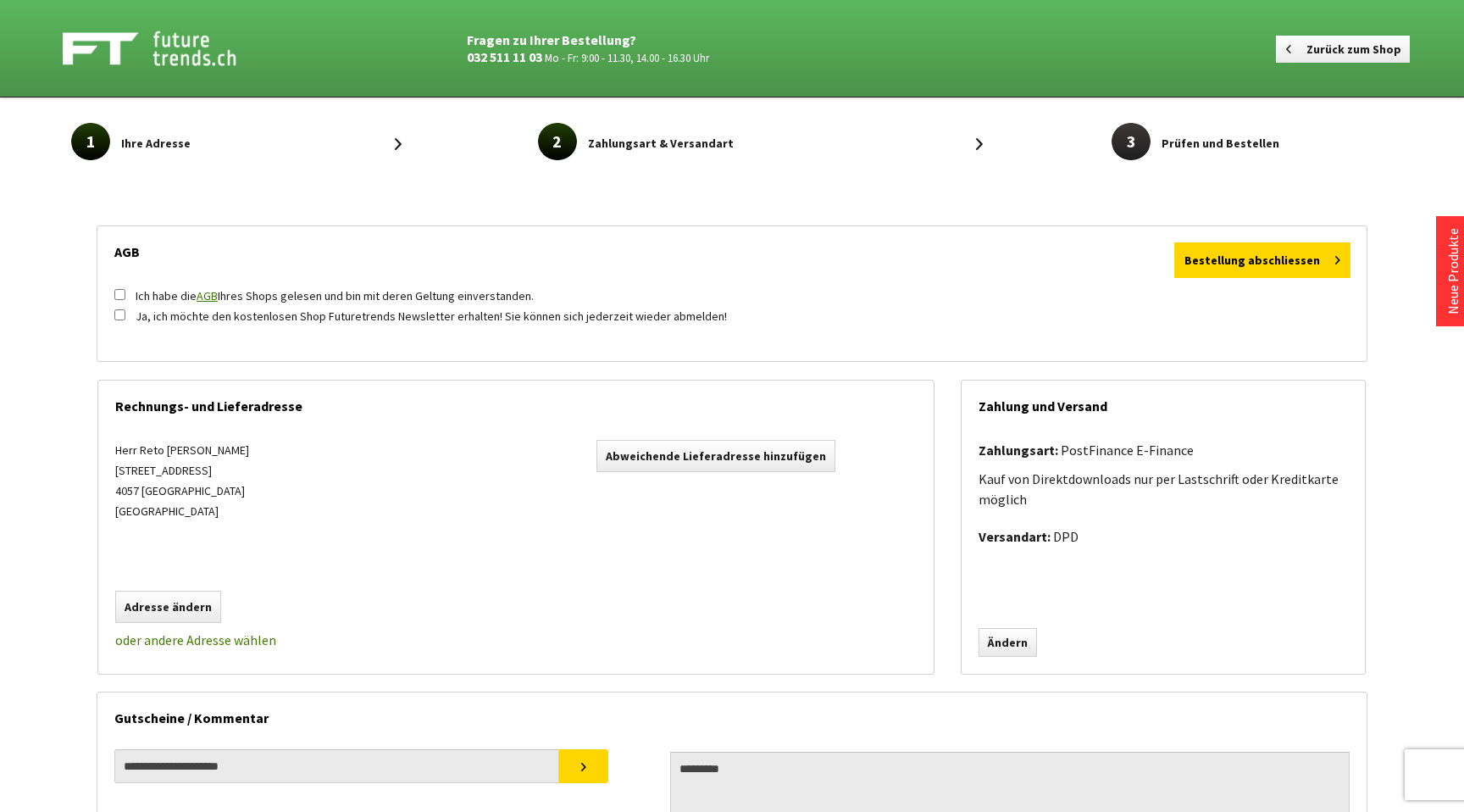
scroll to position [1, 0]
click at [1003, 644] on link "Ändern" at bounding box center [1008, 641] width 58 height 29
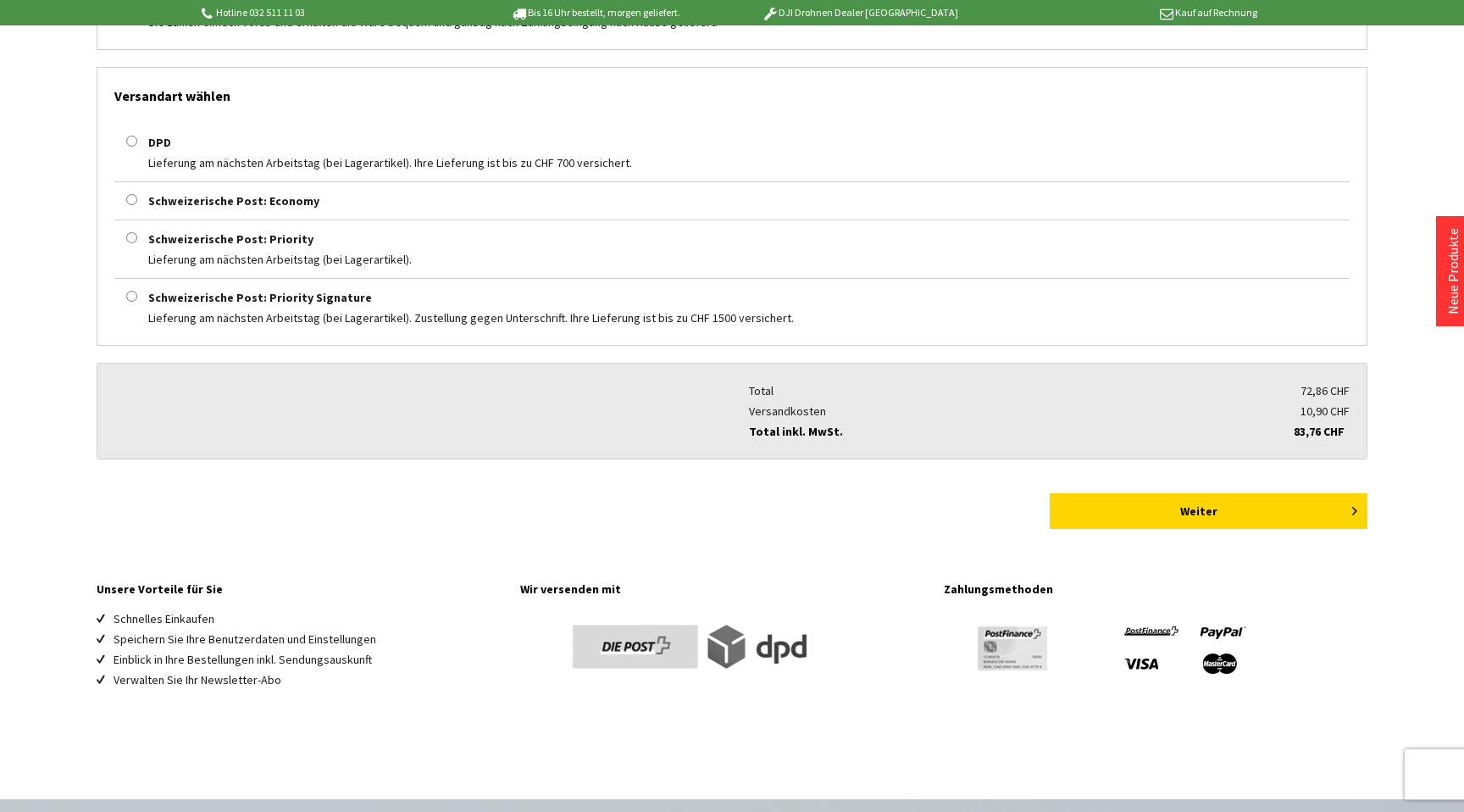
scroll to position [840, 0]
click at [1173, 505] on button "Weiter" at bounding box center [1209, 509] width 318 height 36
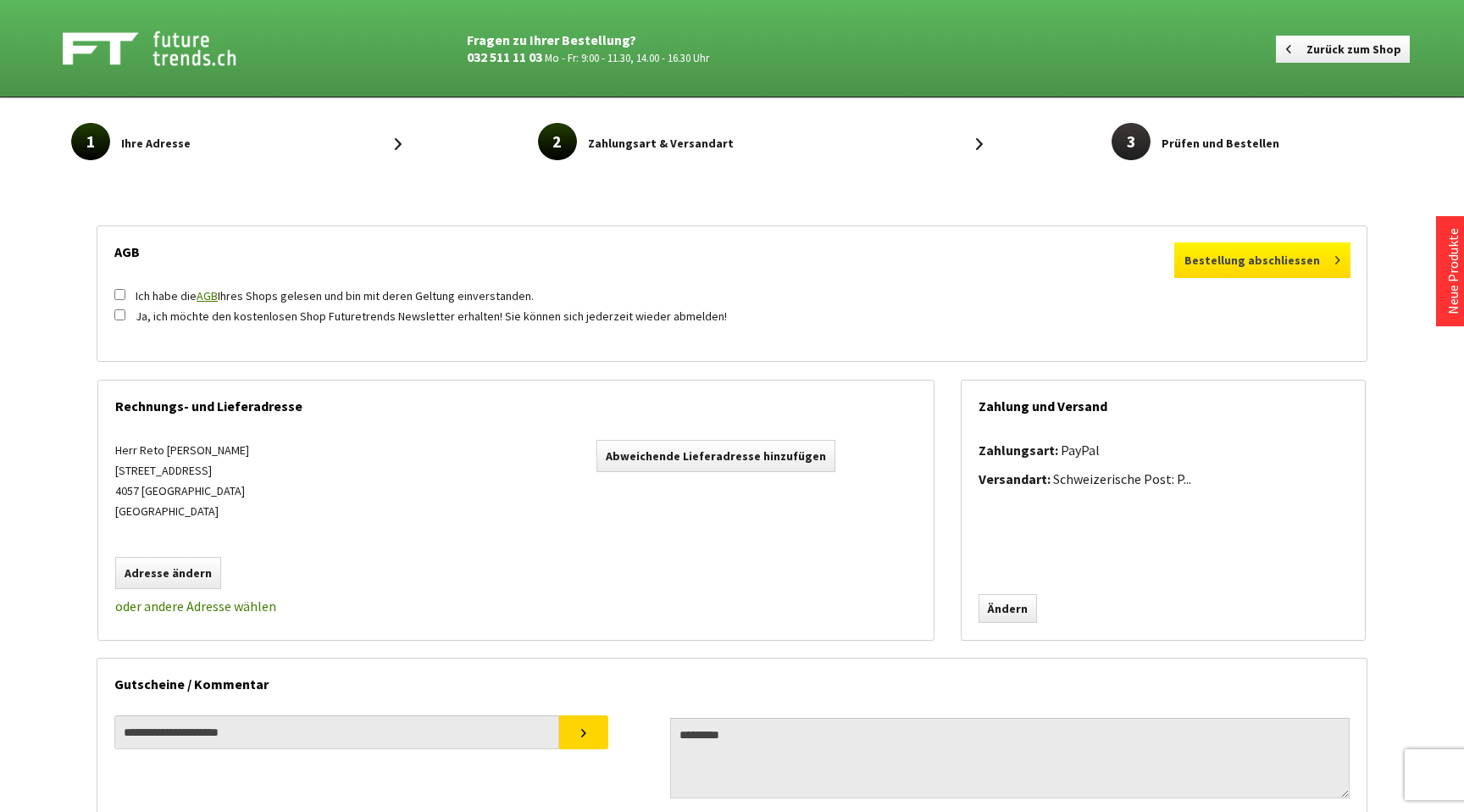
click at [1240, 263] on button "Bestellung abschliessen" at bounding box center [1262, 260] width 177 height 36
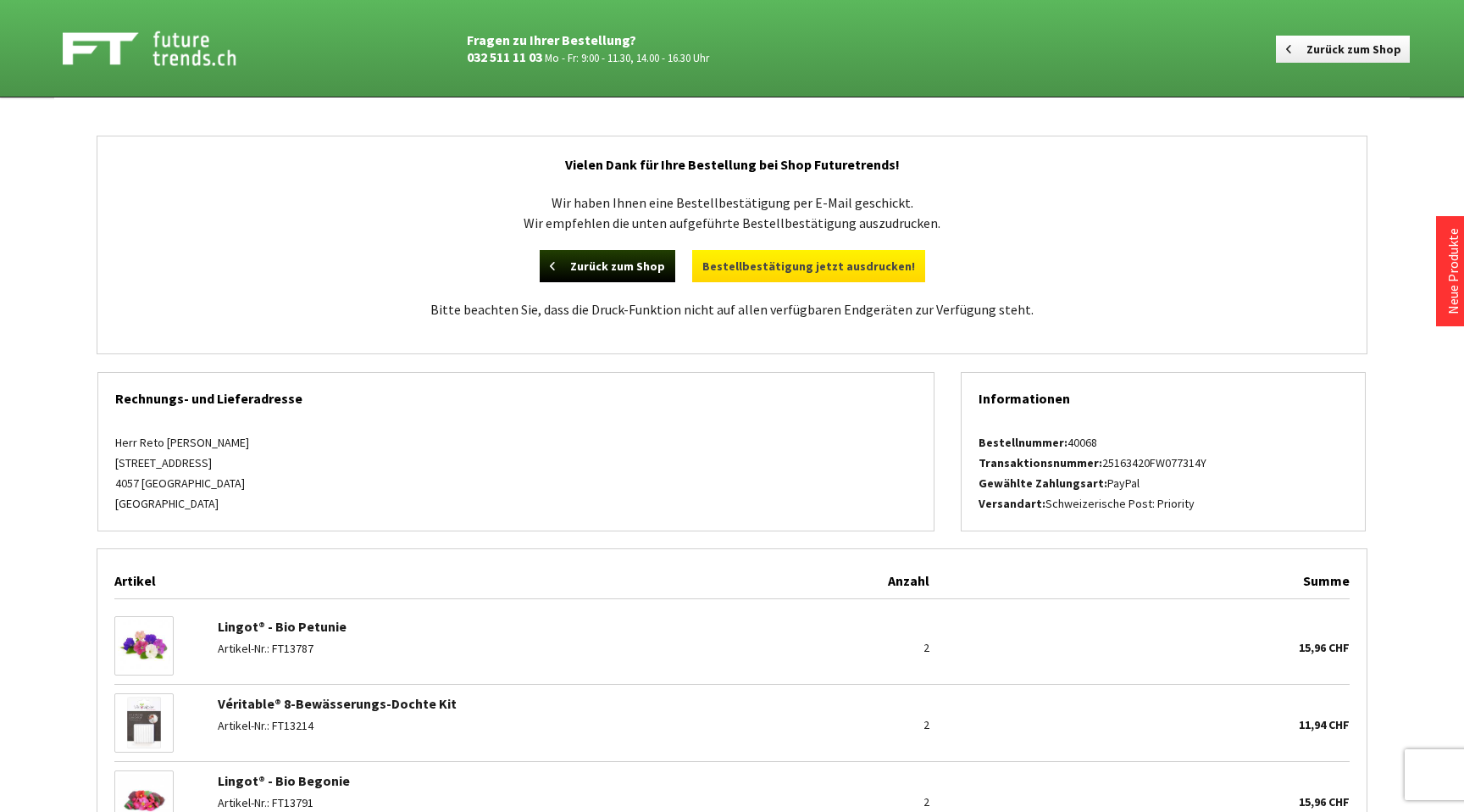
click at [831, 261] on link "Bestellbestätigung jetzt ausdrucken!" at bounding box center [809, 266] width 233 height 32
click at [618, 262] on link "Zurück zum Shop" at bounding box center [607, 266] width 136 height 32
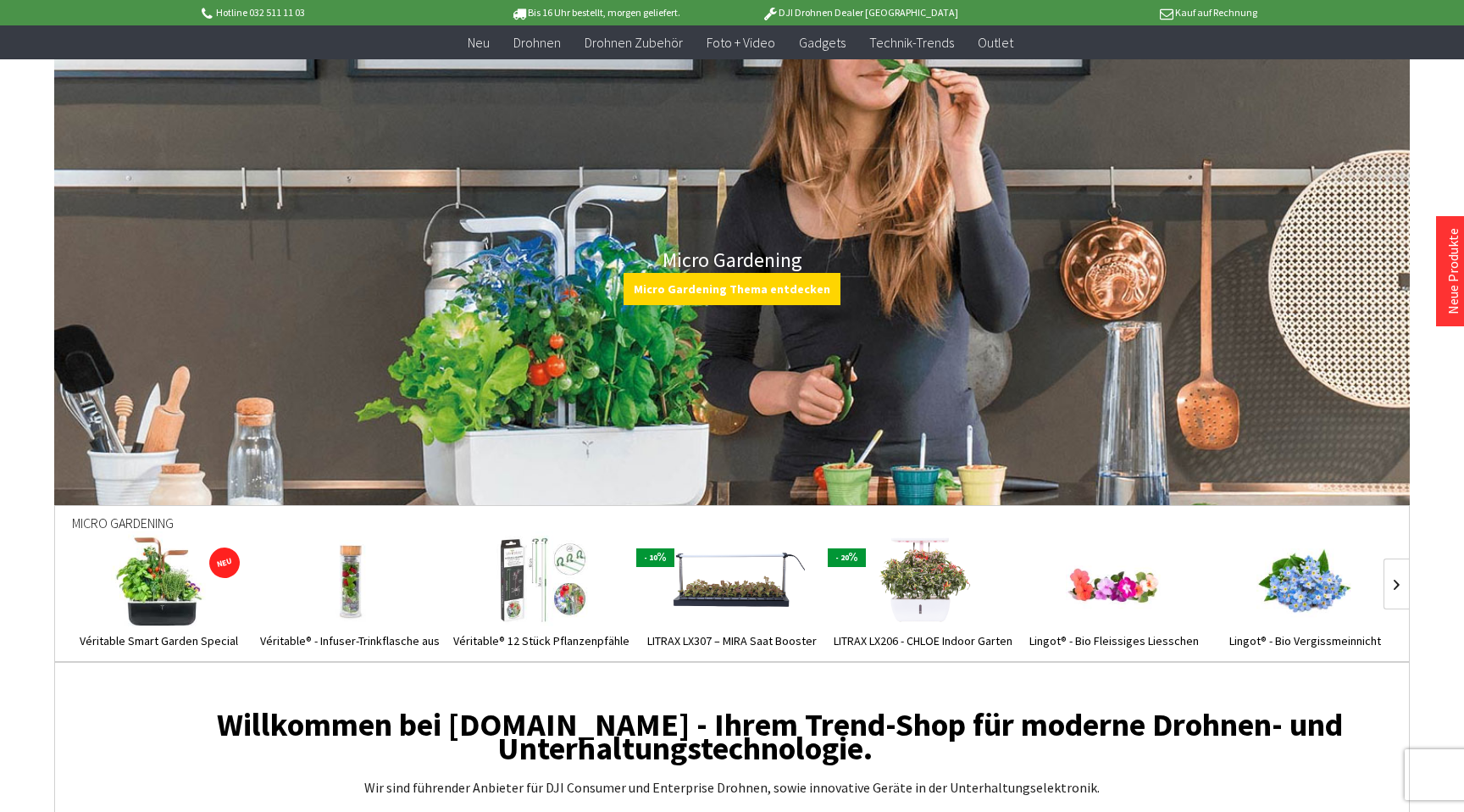
scroll to position [5733, 0]
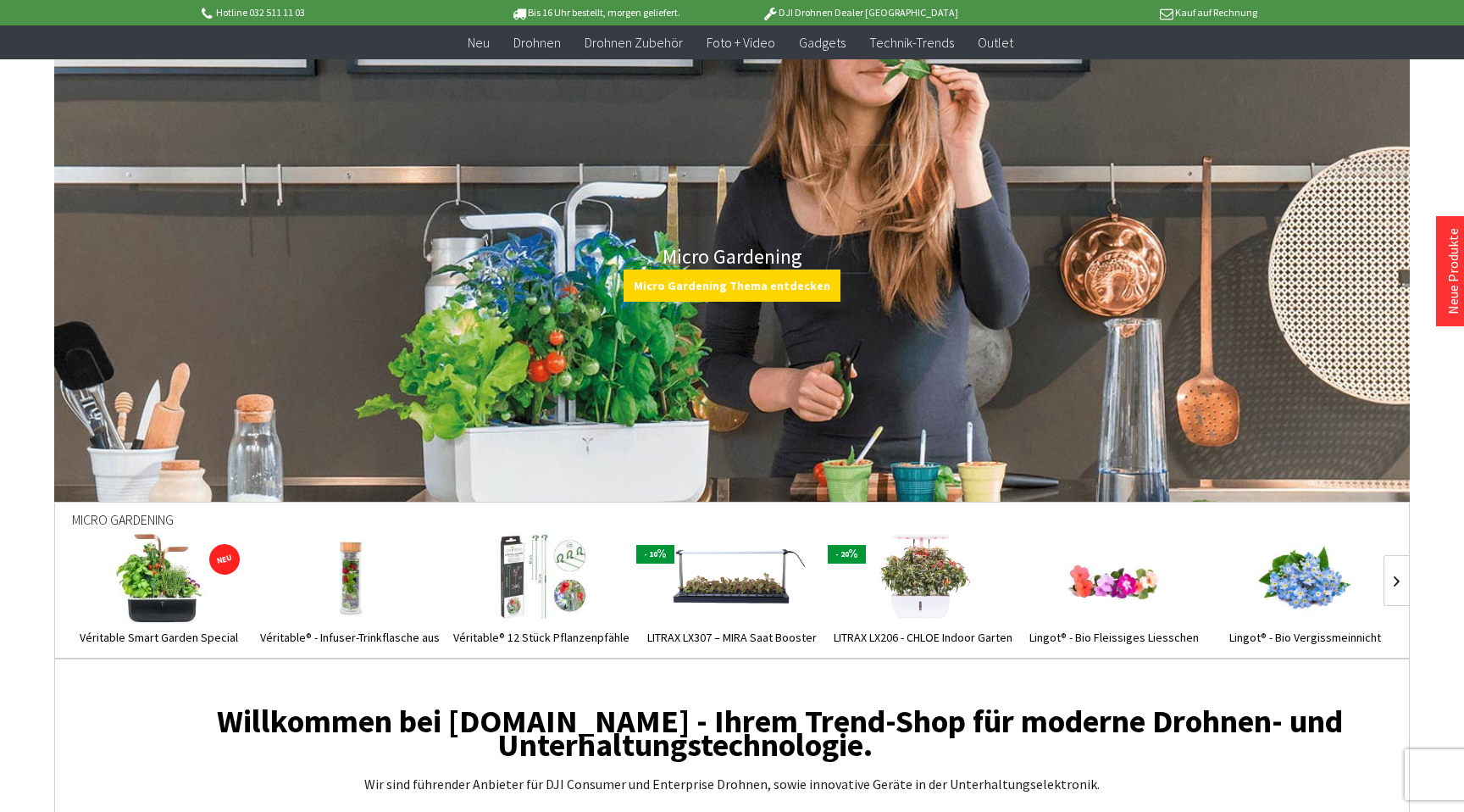
click at [1106, 585] on img at bounding box center [1115, 576] width 97 height 97
